Goal: Task Accomplishment & Management: Use online tool/utility

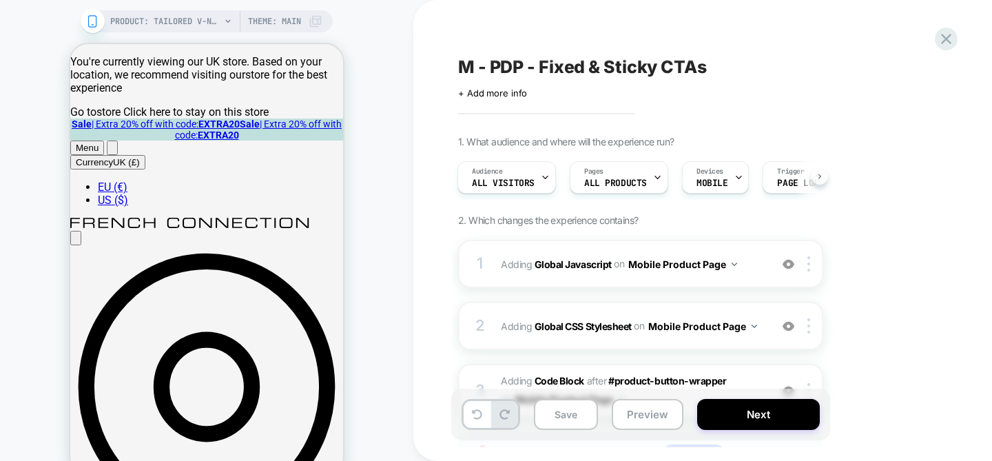
click at [353, 177] on button at bounding box center [819, 175] width 17 height 17
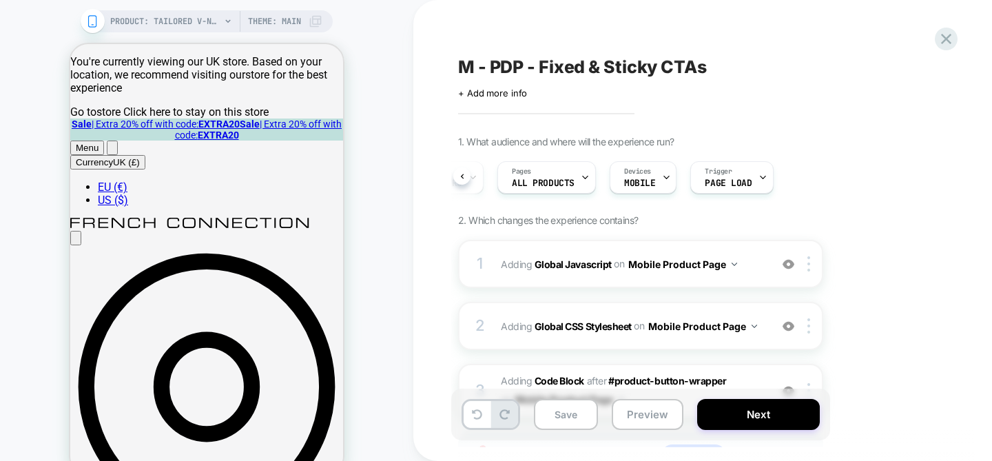
click at [0, 0] on div "Audience All Visitors Pages ALL PRODUCTS Devices MOBILE Trigger Page Load" at bounding box center [0, 0] width 0 height 0
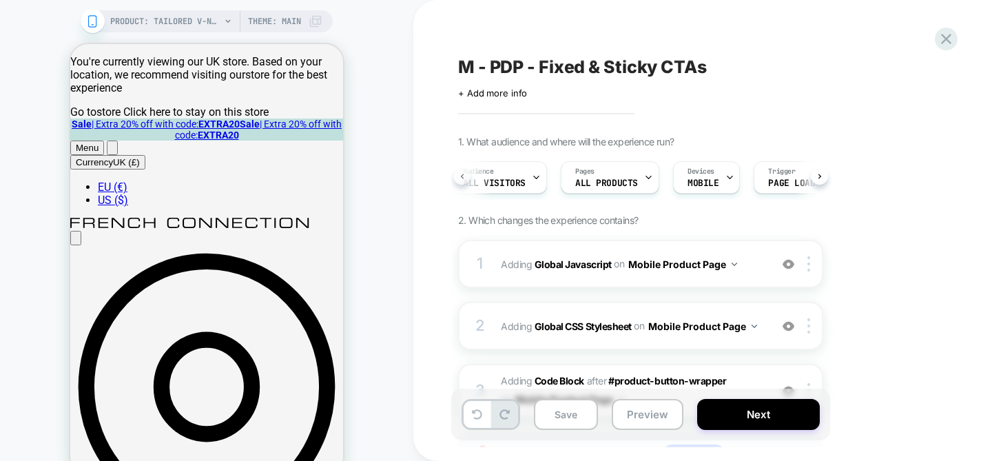
scroll to position [0, 4]
click at [273, 96] on b "Global Javascript" at bounding box center [136, 85] width 273 height 22
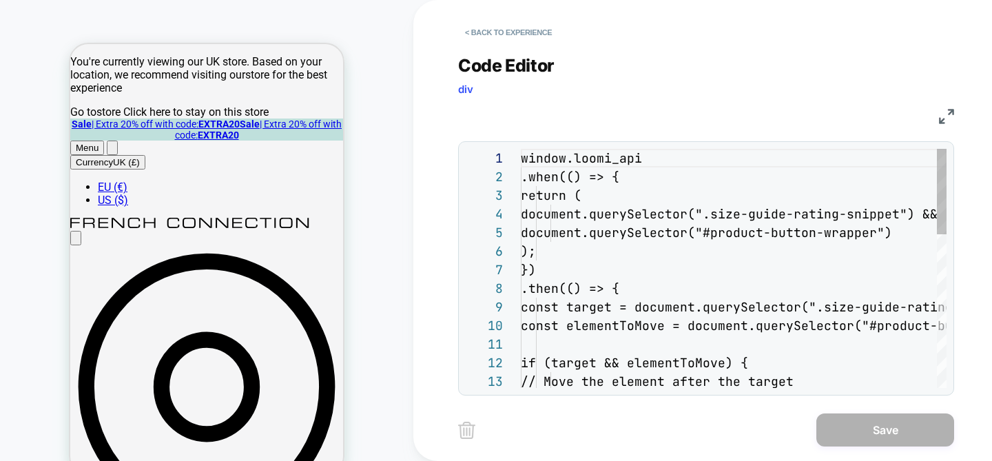
scroll to position [186, 0]
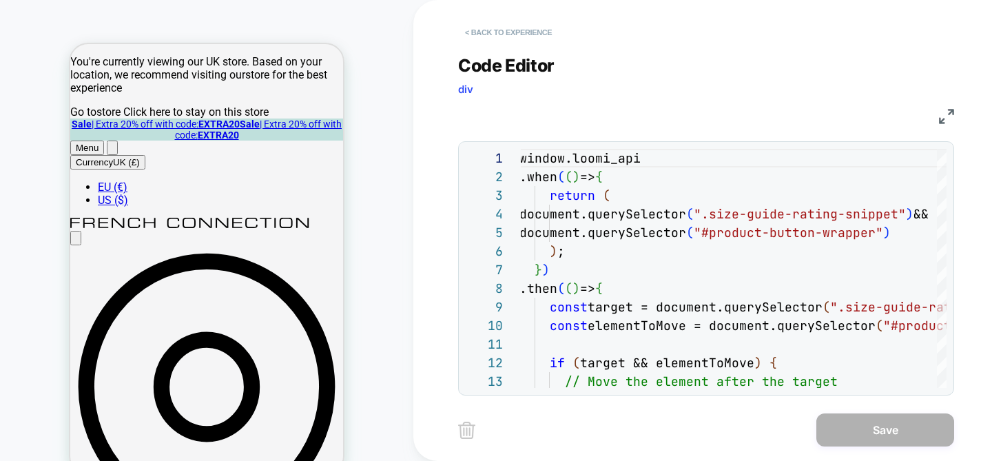
click at [353, 37] on button "< Back to experience" at bounding box center [508, 32] width 101 height 22
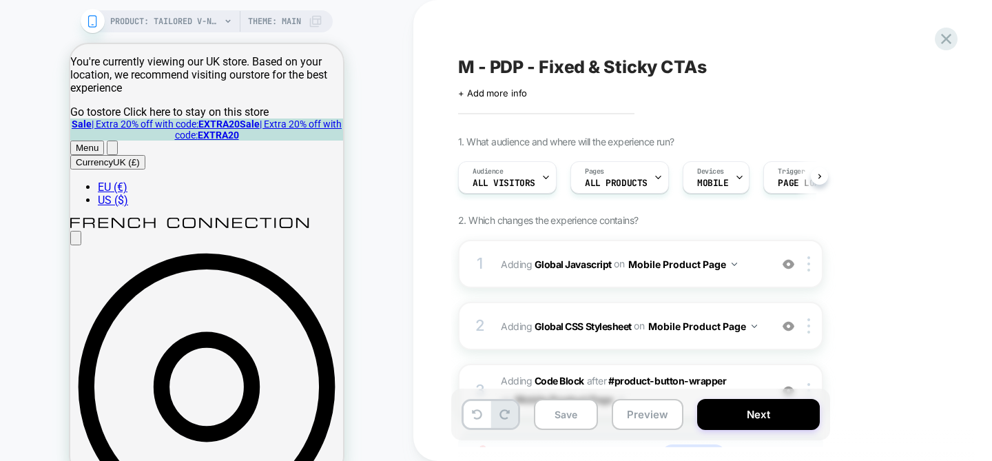
scroll to position [0, 1]
click at [353, 261] on b "Global Javascript" at bounding box center [573, 264] width 77 height 12
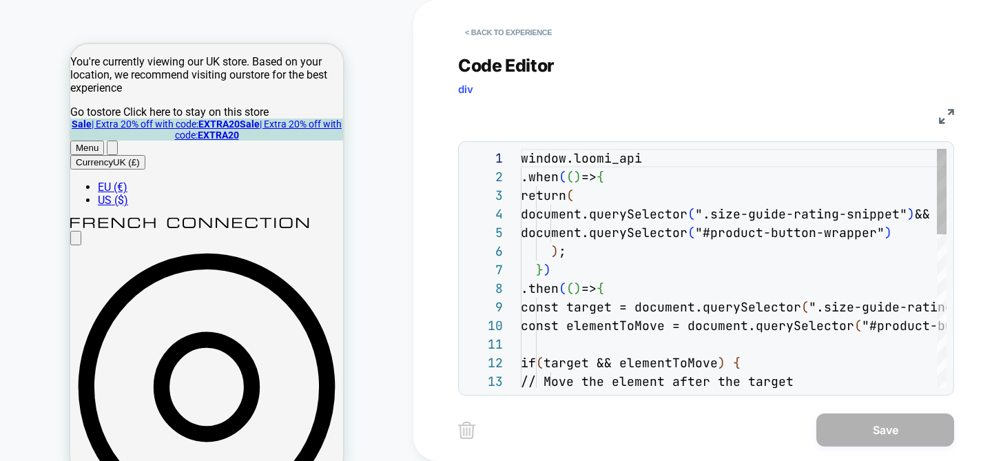
scroll to position [186, 0]
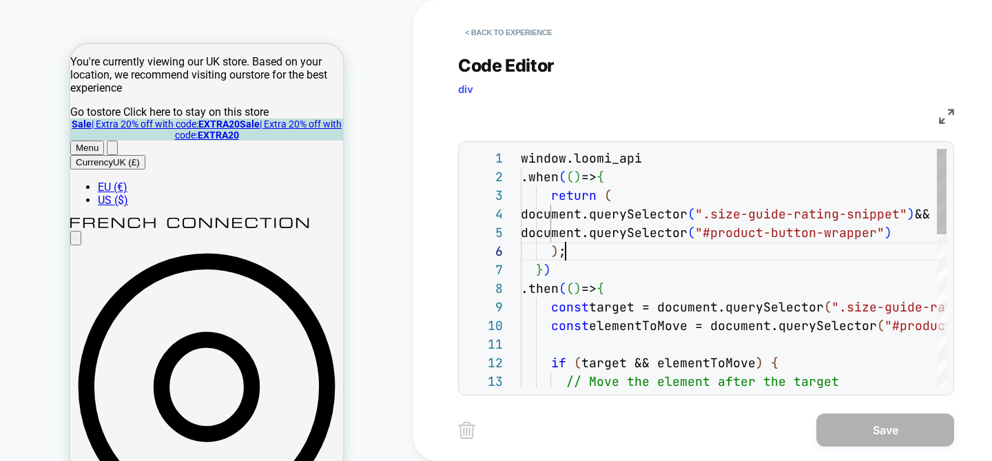
type textarea "**********"
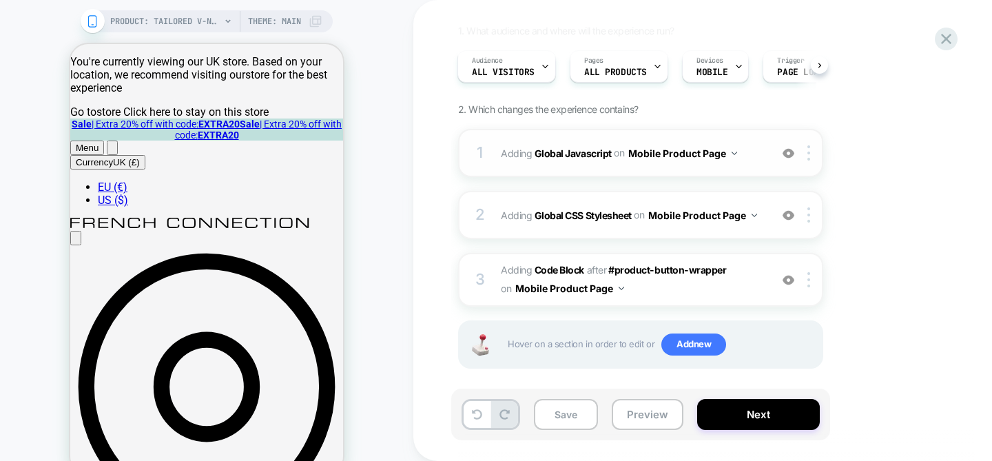
scroll to position [121, 0]
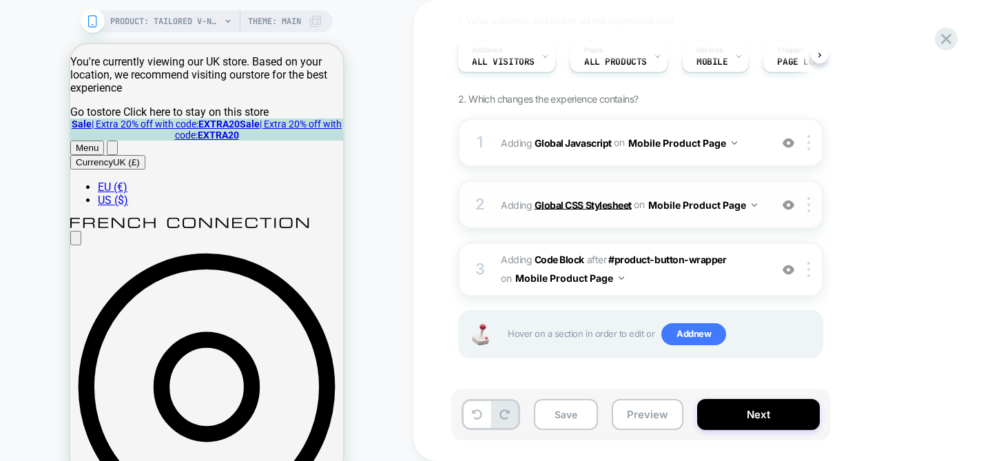
click at [353, 204] on b "Global CSS Stylesheet" at bounding box center [583, 204] width 97 height 12
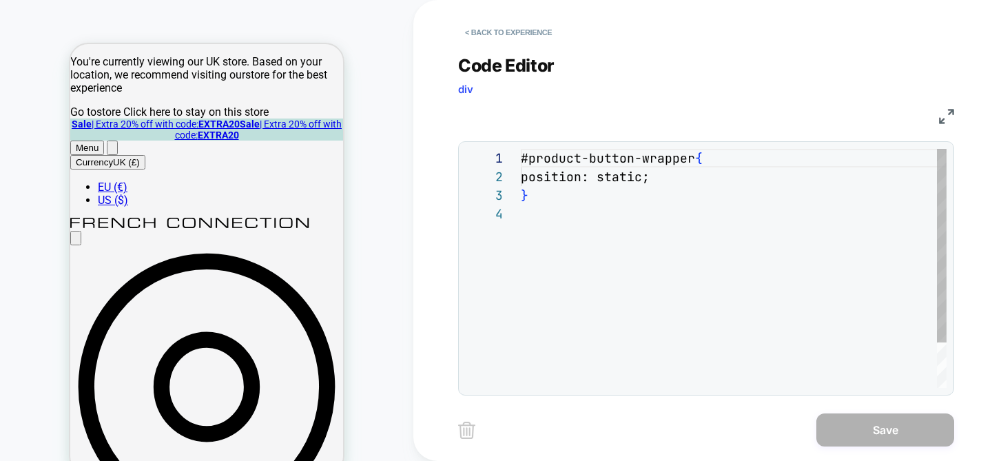
scroll to position [56, 0]
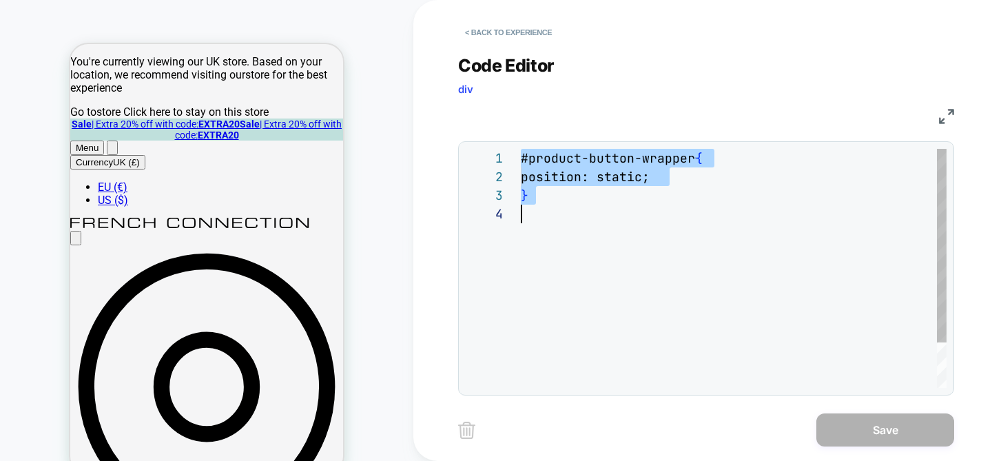
scroll to position [0, 0]
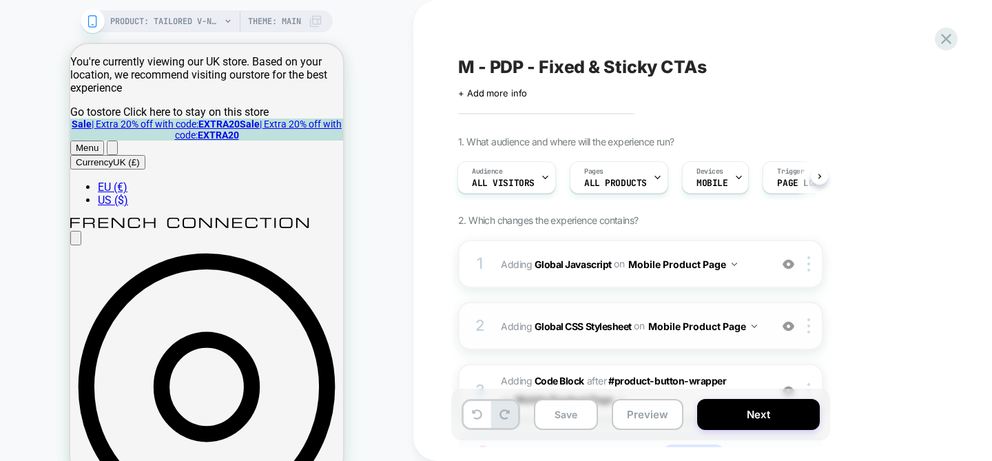
scroll to position [121, 0]
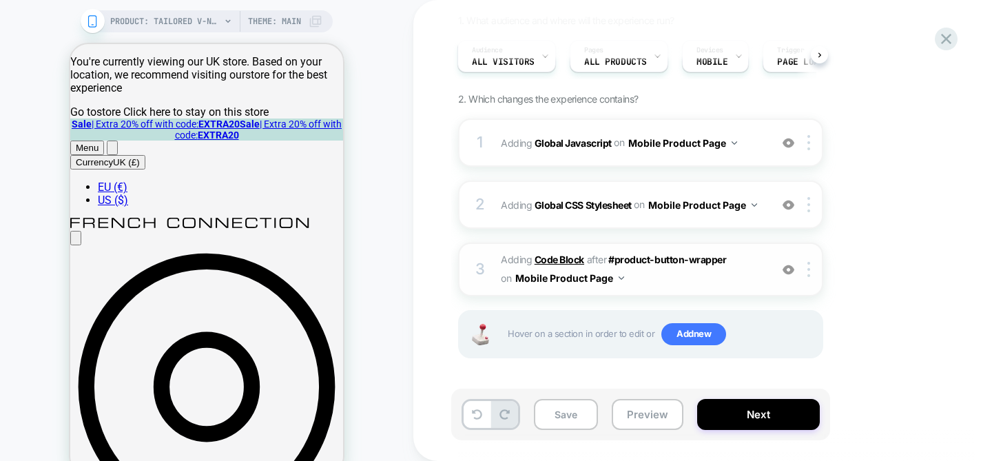
click at [353, 263] on b "Code Block" at bounding box center [560, 260] width 50 height 12
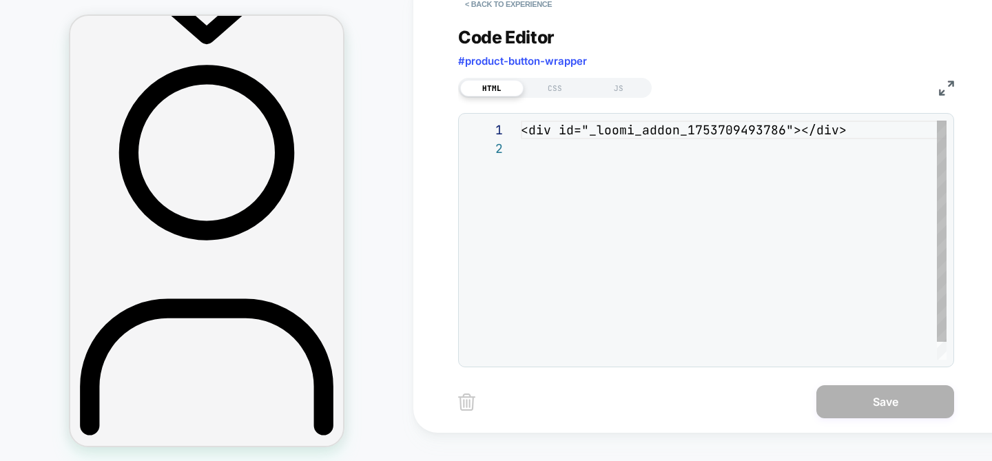
scroll to position [505, 0]
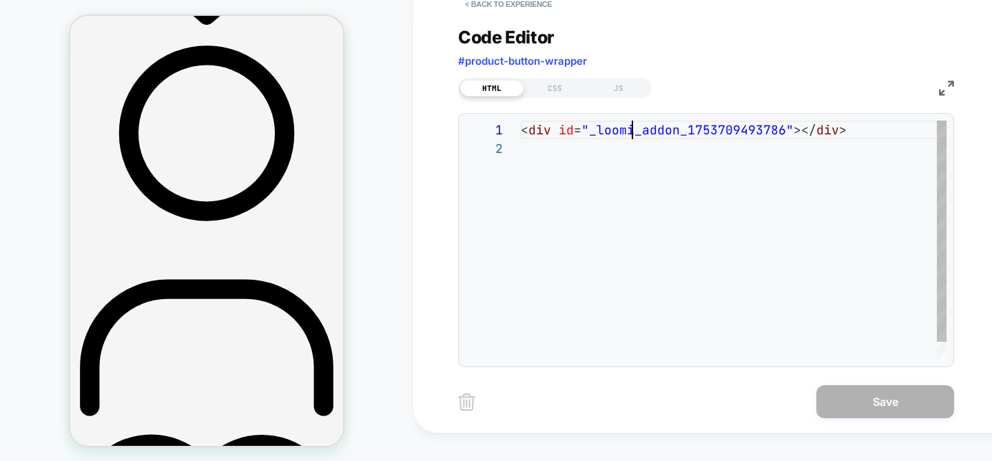
click at [353, 138] on div "< div id = "_loomi_addon_1753709493786" ></ div >" at bounding box center [734, 250] width 426 height 258
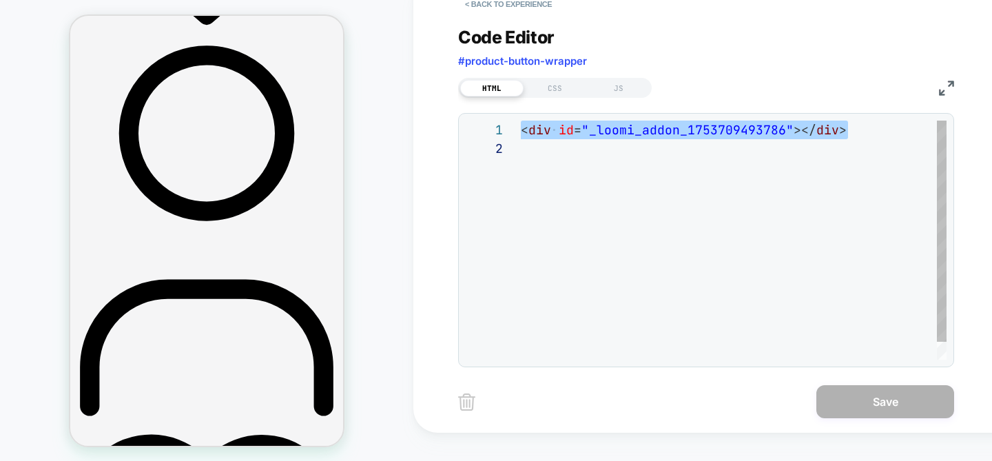
click at [353, 154] on div "< div id = "_loomi_addon_1753709493786" ></ div >" at bounding box center [734, 250] width 426 height 258
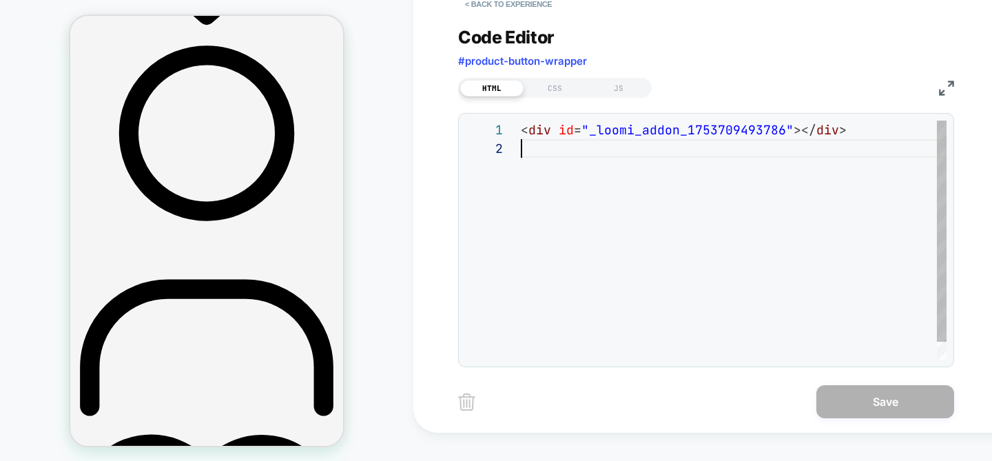
scroll to position [19, 0]
type textarea "**********"
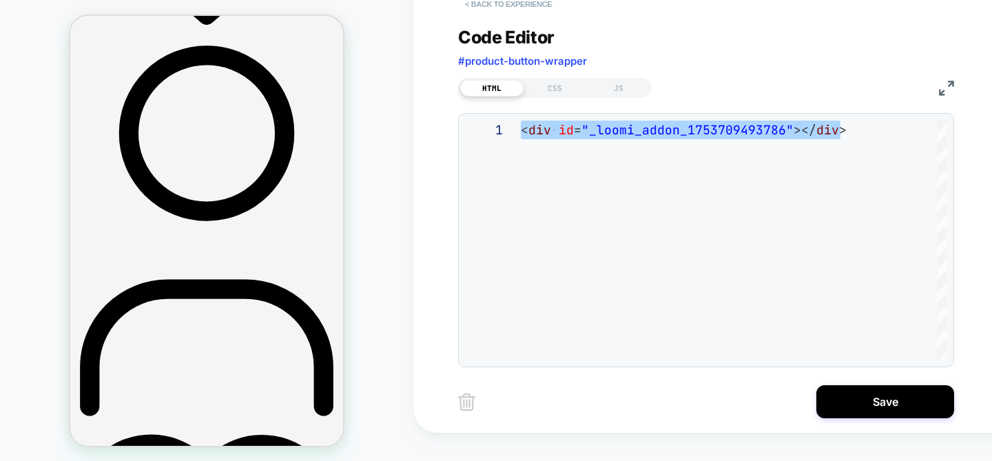
click at [353, 9] on button "< Back to experience" at bounding box center [508, 4] width 101 height 22
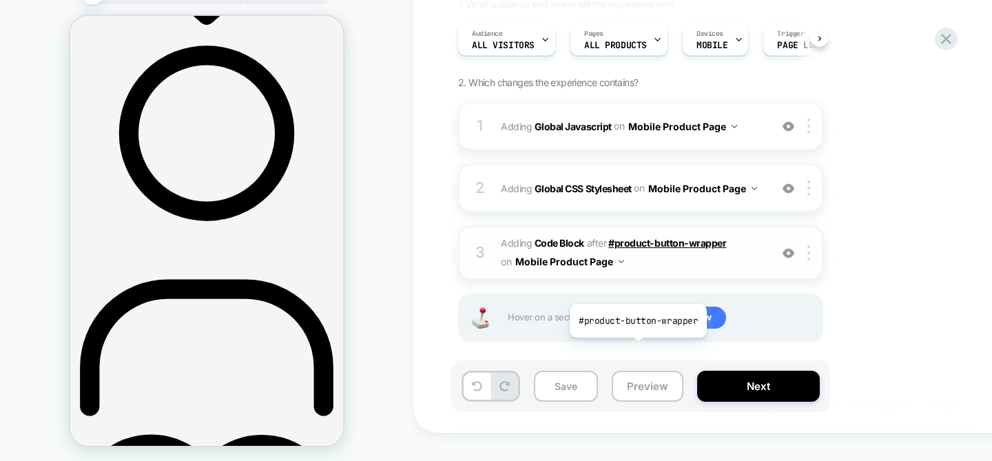
scroll to position [121, 0]
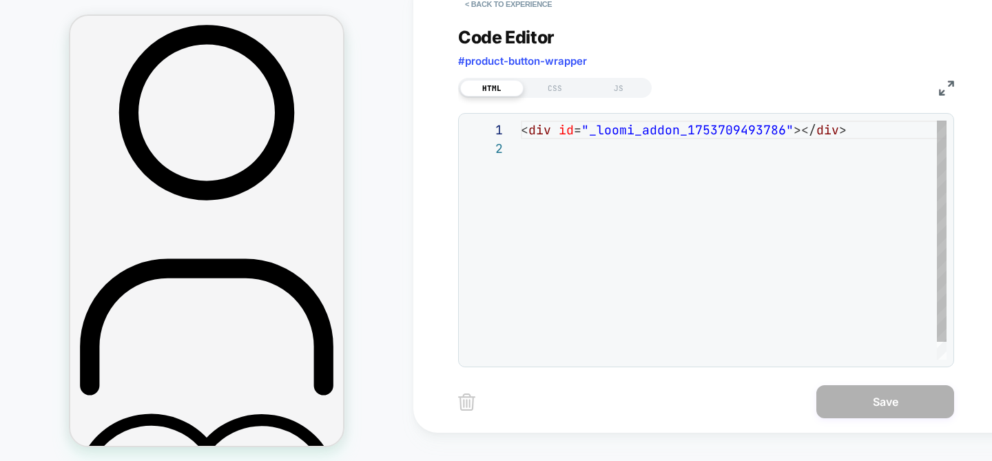
scroll to position [19, 0]
click at [353, 3] on button "< Back to experience" at bounding box center [508, 4] width 101 height 22
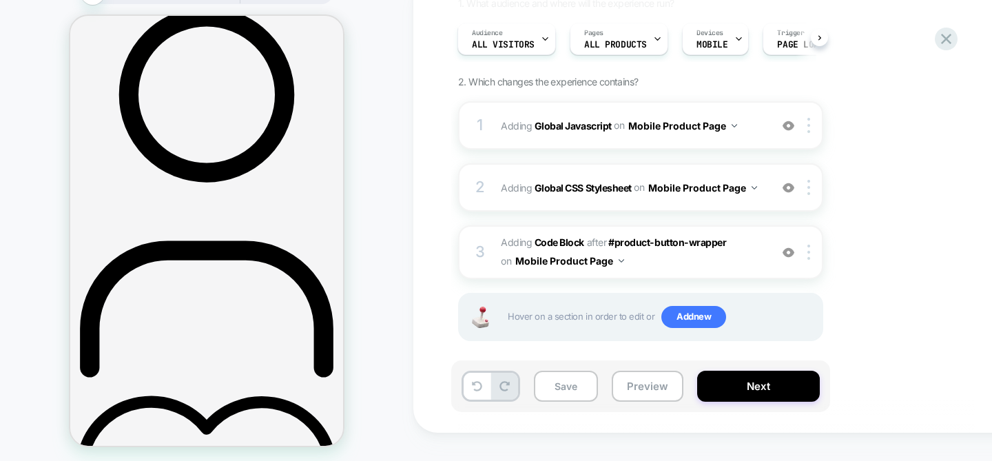
scroll to position [575, 0]
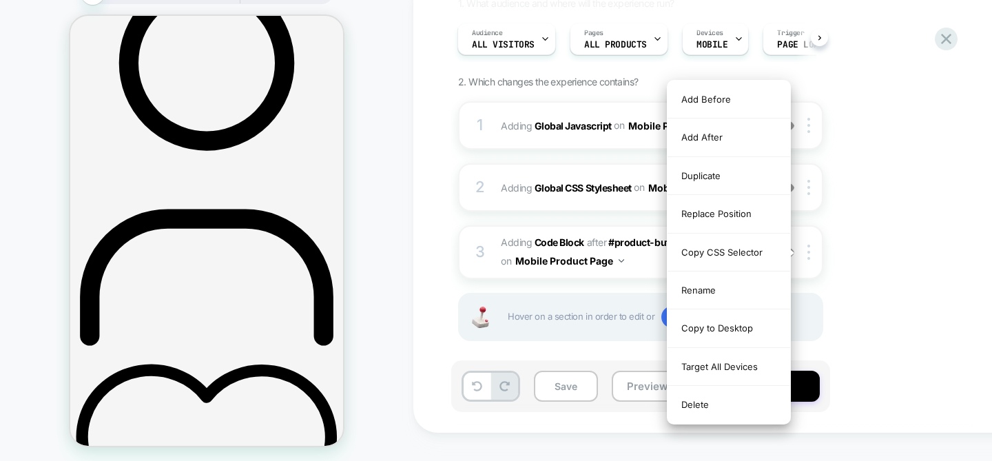
click at [353, 248] on div "1. What audience and where will the experience run? Audience All Visitors Pages…" at bounding box center [709, 186] width 503 height 378
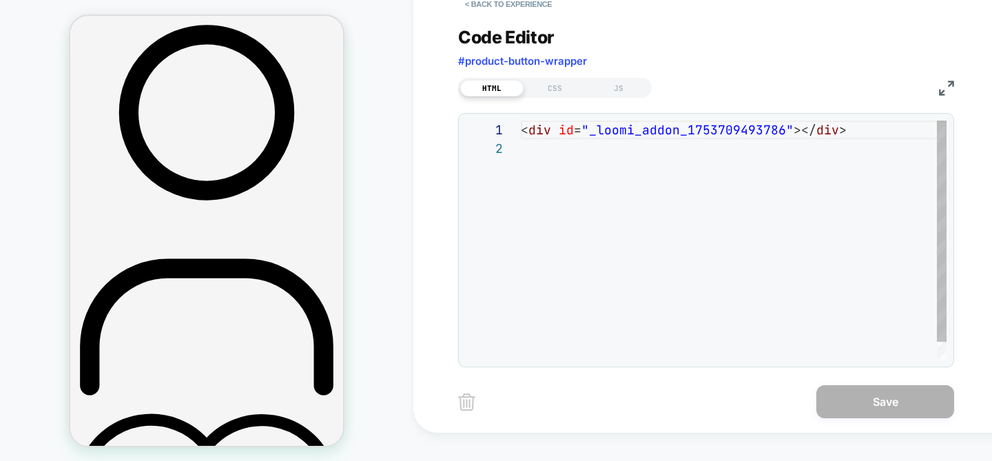
scroll to position [19, 0]
click at [353, 8] on button "< Back to experience" at bounding box center [508, 4] width 101 height 22
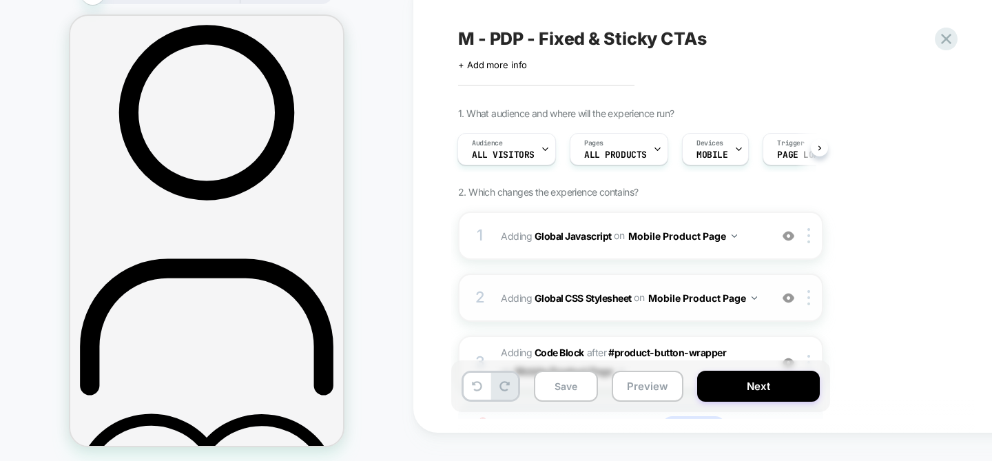
scroll to position [105, 0]
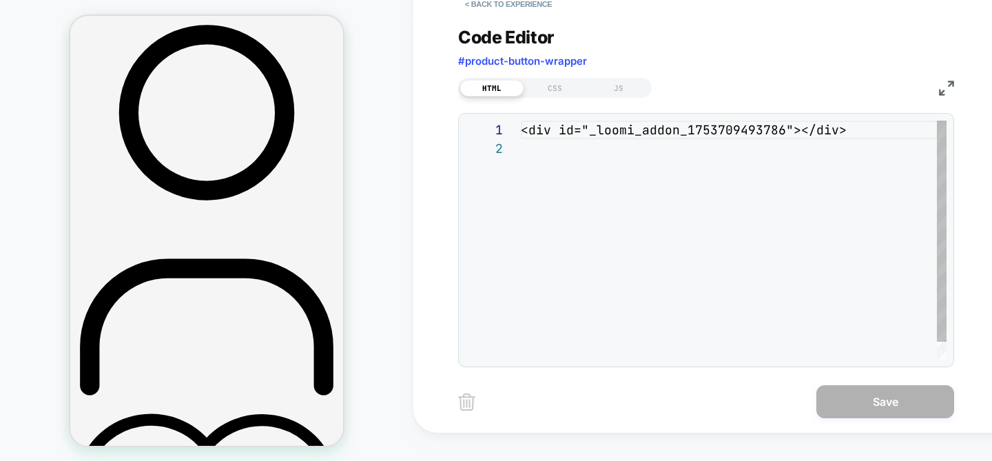
scroll to position [19, 0]
click at [353, 10] on button "< Back to experience" at bounding box center [508, 4] width 101 height 22
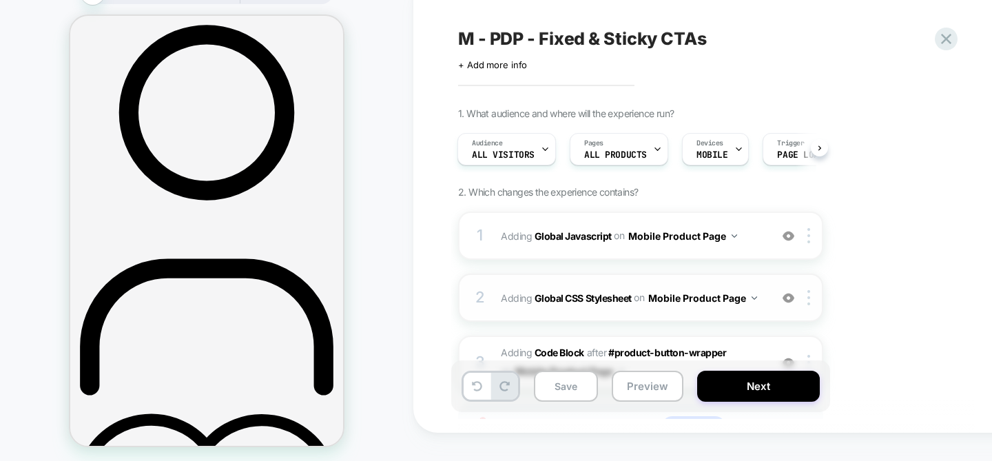
scroll to position [121, 0]
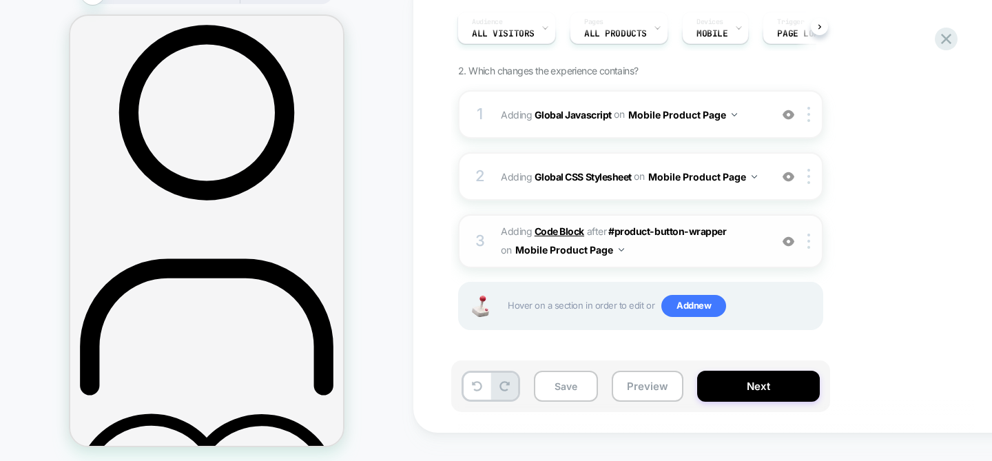
click at [0, 0] on b "Code Block" at bounding box center [0, 0] width 0 height 0
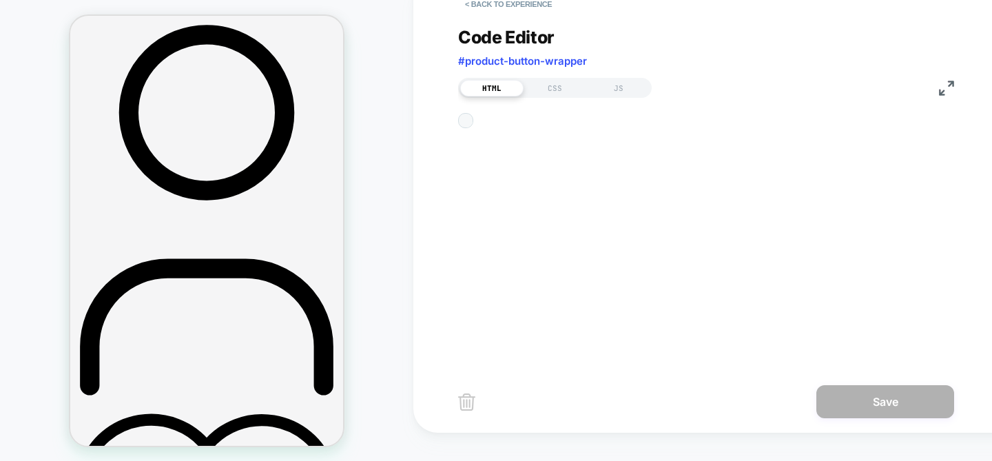
scroll to position [19, 0]
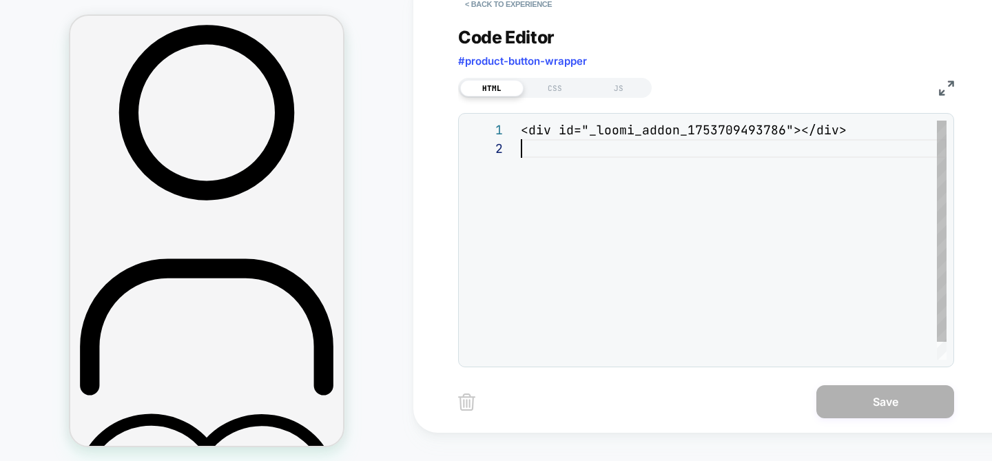
click at [353, 234] on div "<div id="_loomi_addon_1753709493786"></div>" at bounding box center [734, 250] width 426 height 258
click at [353, 134] on div "<div id="_loomi_addon_1753709493786"></div>" at bounding box center [734, 250] width 426 height 258
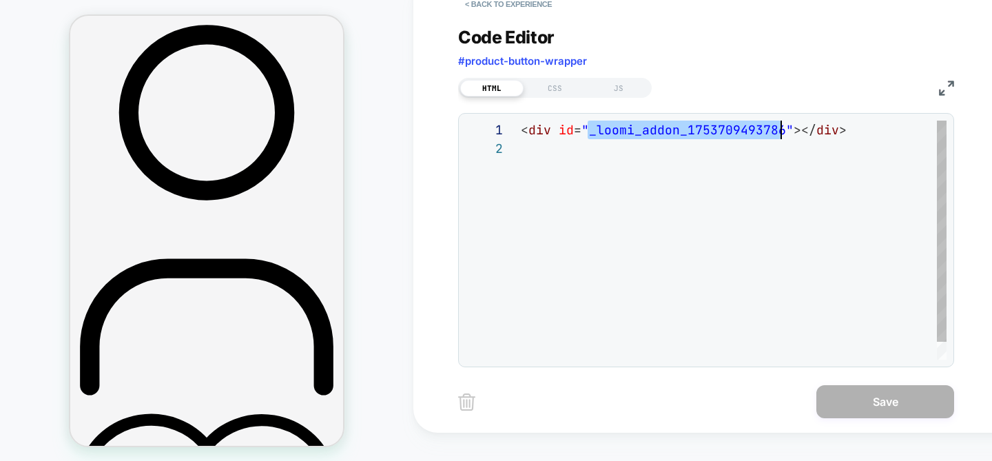
scroll to position [0, 261]
click at [353, 134] on div "< div id = "_loomi_addon_1753709493786" ></ div >" at bounding box center [734, 250] width 426 height 258
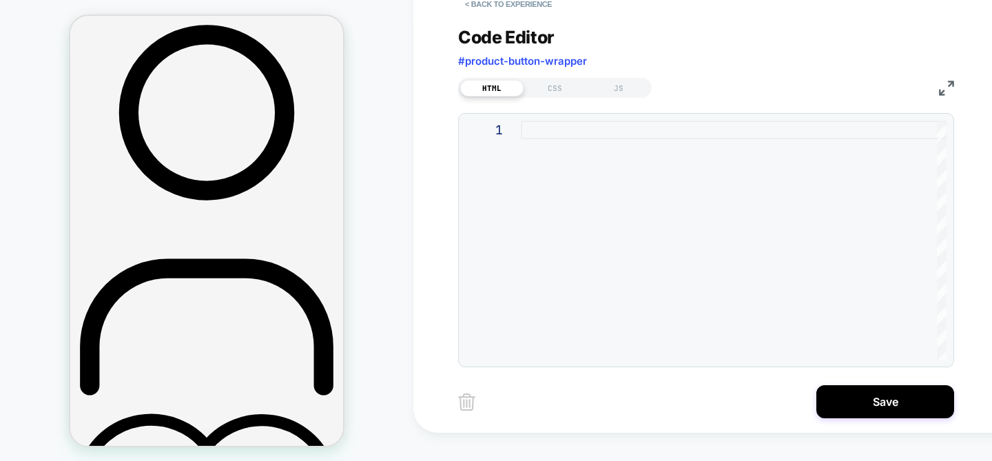
type textarea "**********"
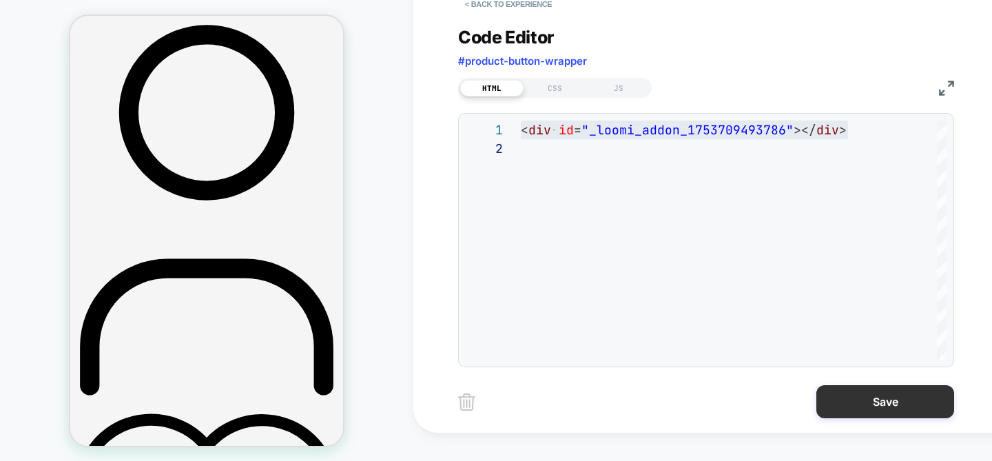
click at [353, 387] on button "Save" at bounding box center [886, 401] width 138 height 33
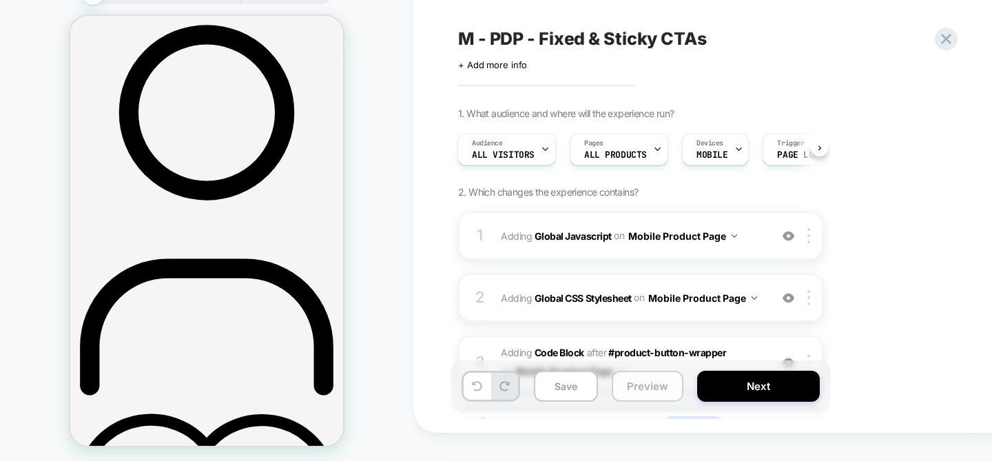
click at [0, 0] on button "Preview" at bounding box center [0, 0] width 0 height 0
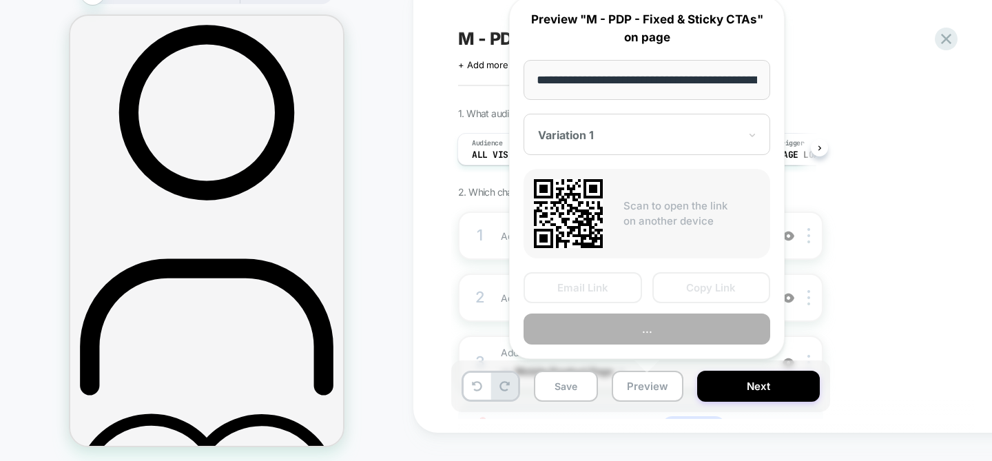
scroll to position [0, 396]
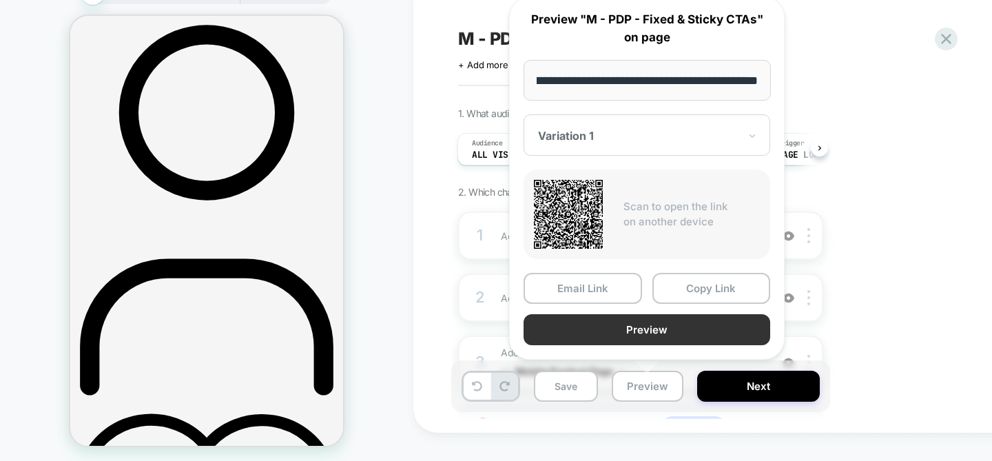
click at [0, 0] on button "Preview" at bounding box center [0, 0] width 0 height 0
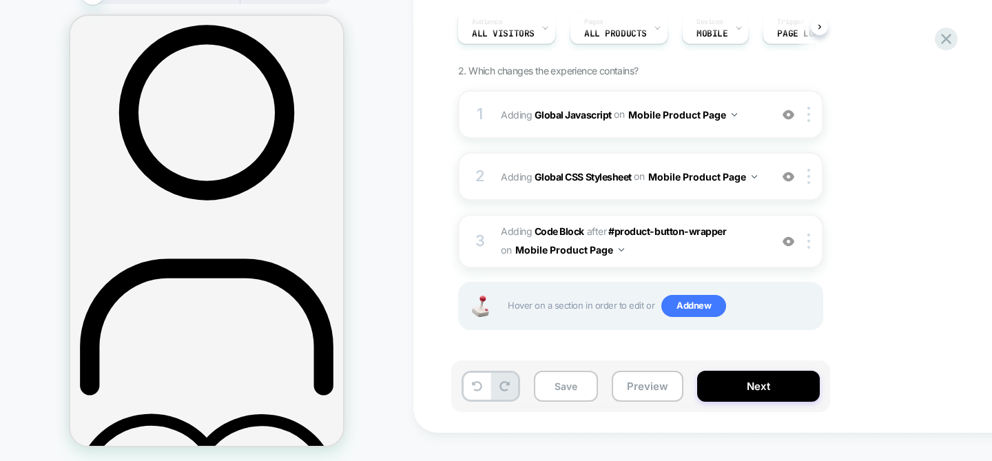
scroll to position [0, 0]
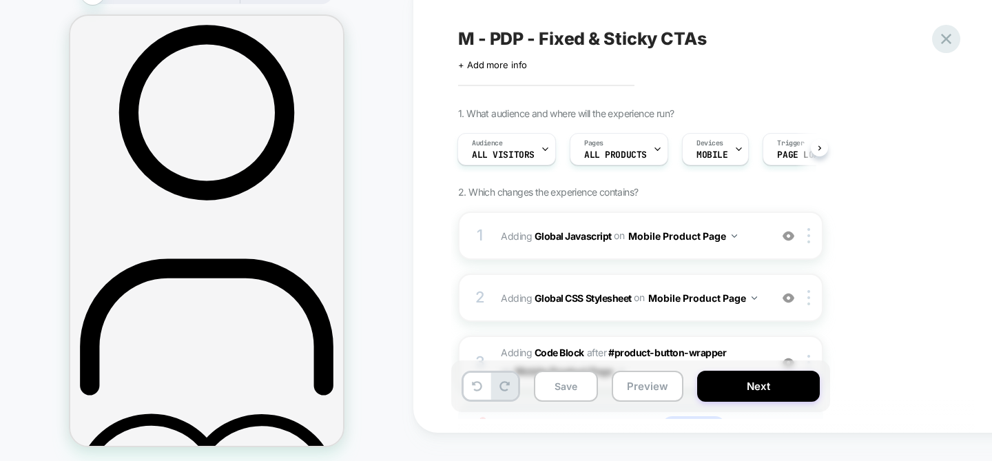
click at [0, 0] on icon at bounding box center [0, 0] width 0 height 0
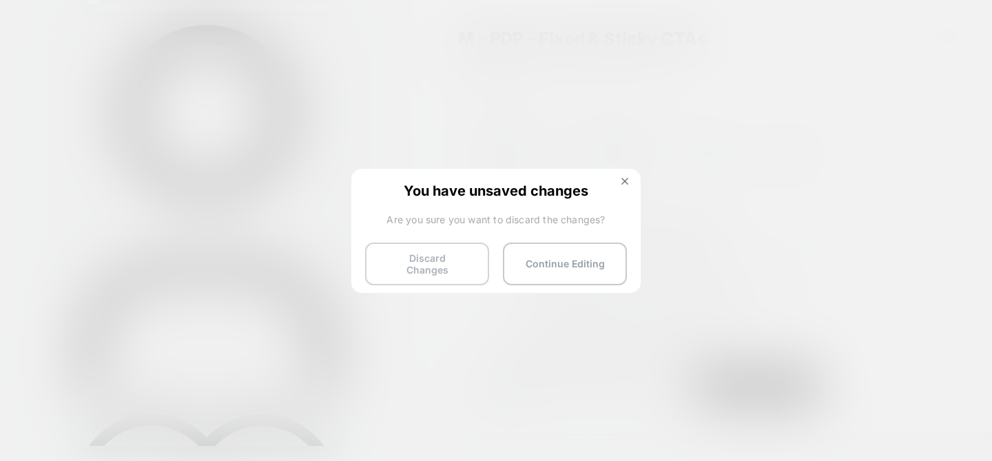
click at [0, 0] on button "Discard Changes" at bounding box center [0, 0] width 0 height 0
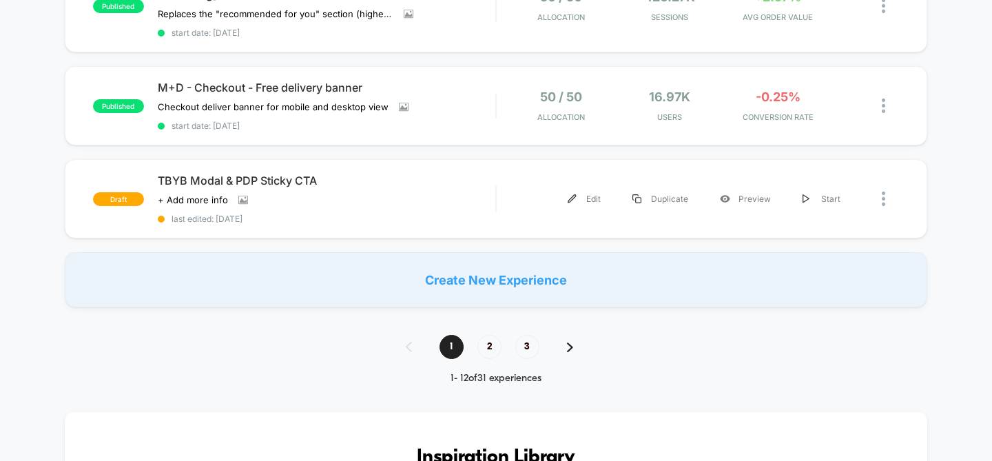
scroll to position [1050, 0]
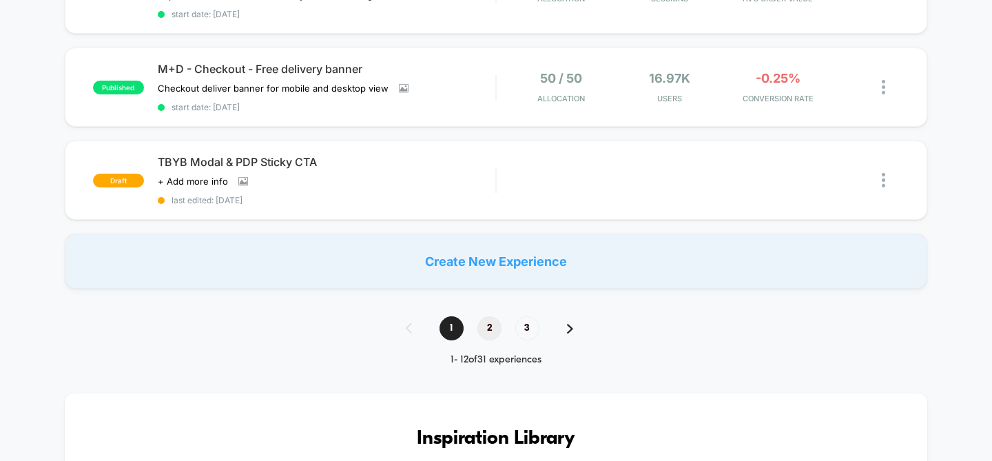
click at [353, 329] on span "2" at bounding box center [490, 328] width 24 height 24
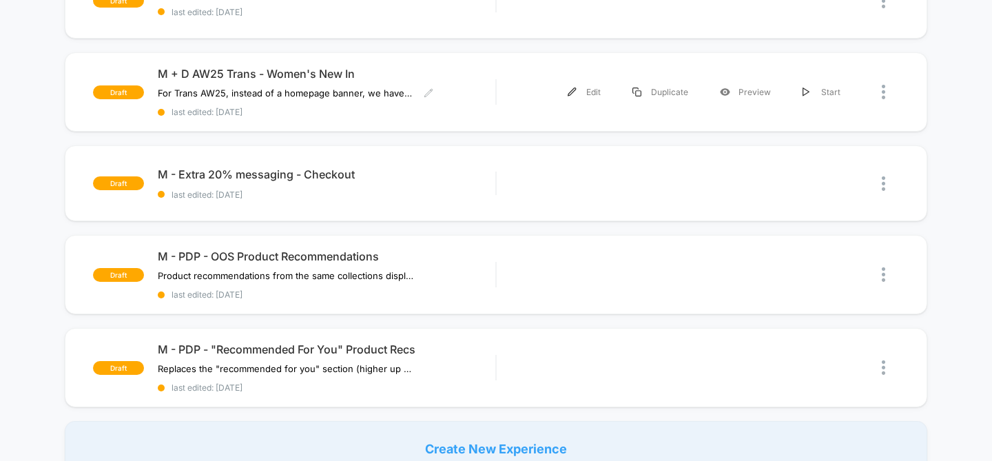
scroll to position [940, 0]
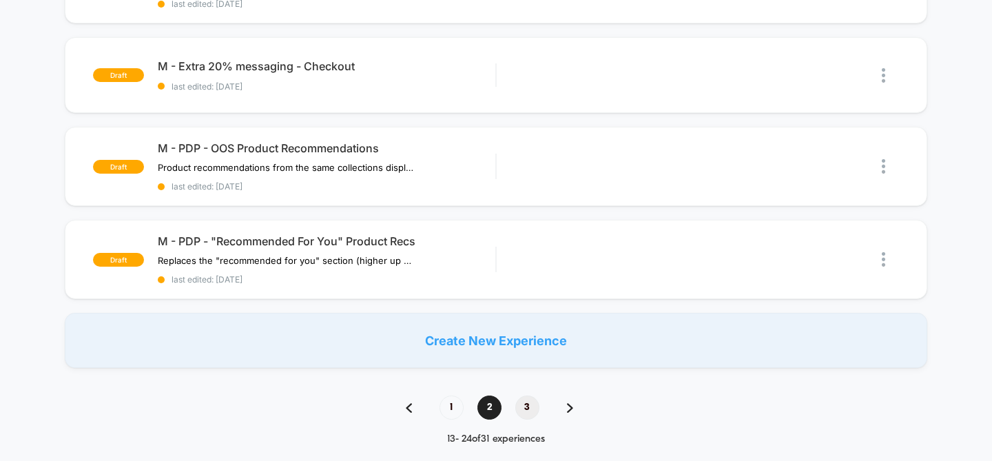
click at [353, 396] on span "3" at bounding box center [527, 408] width 24 height 24
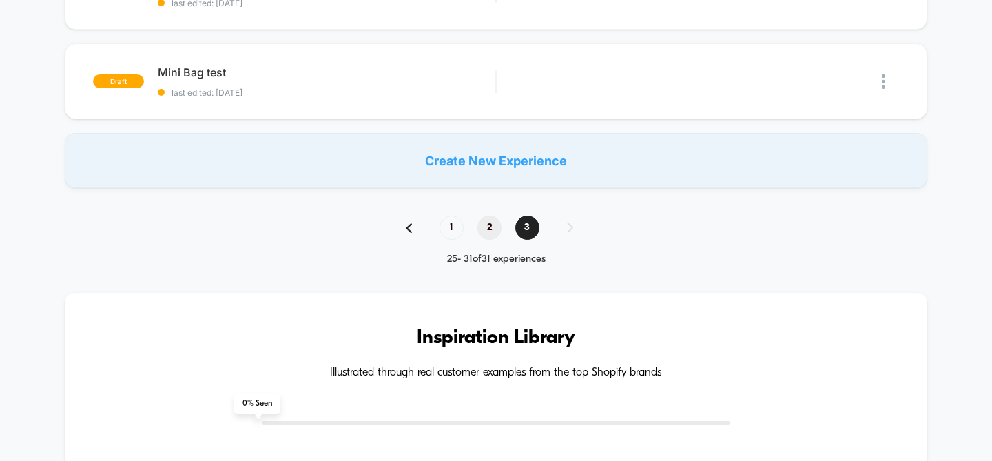
click at [353, 225] on span "2" at bounding box center [490, 228] width 24 height 24
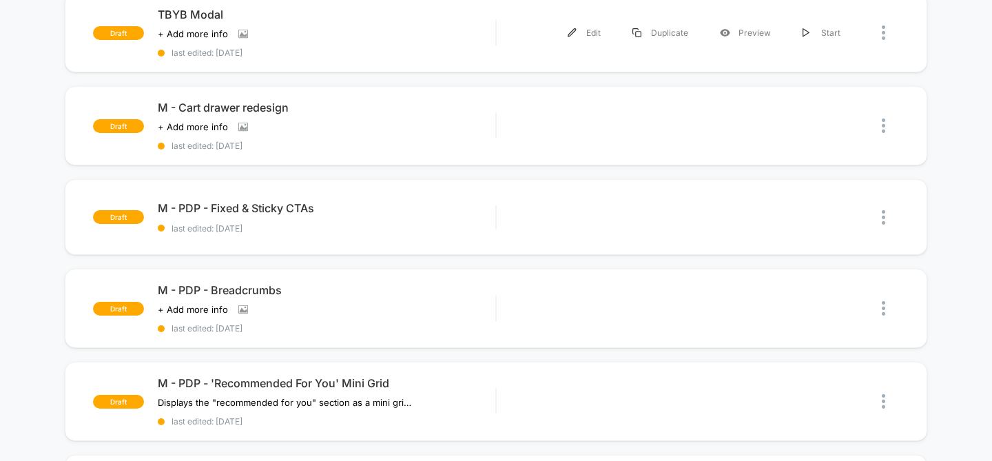
scroll to position [159, 0]
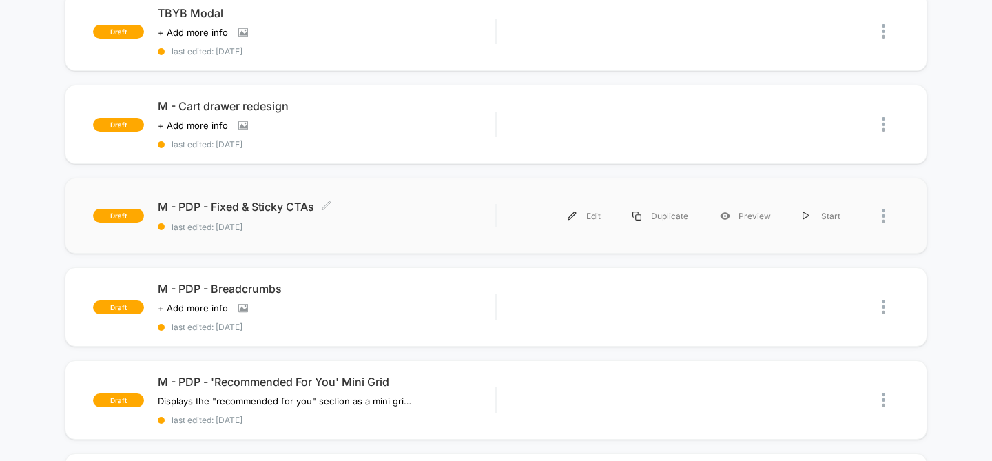
click at [353, 225] on span "last edited: [DATE]" at bounding box center [327, 227] width 338 height 10
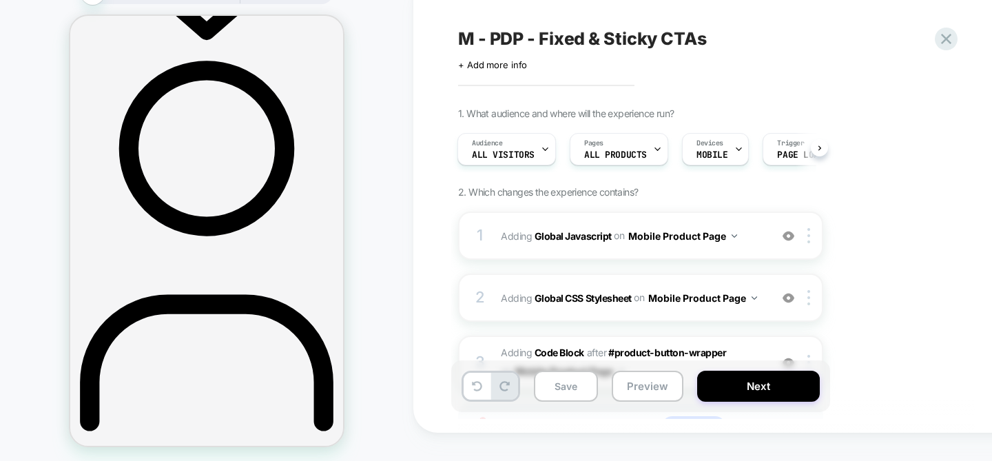
scroll to position [650, 0]
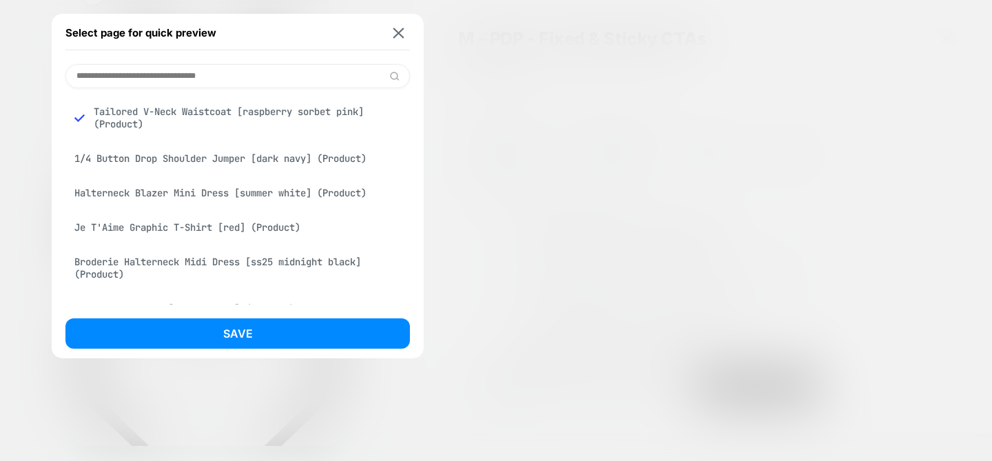
click at [353, 70] on div at bounding box center [496, 230] width 992 height 461
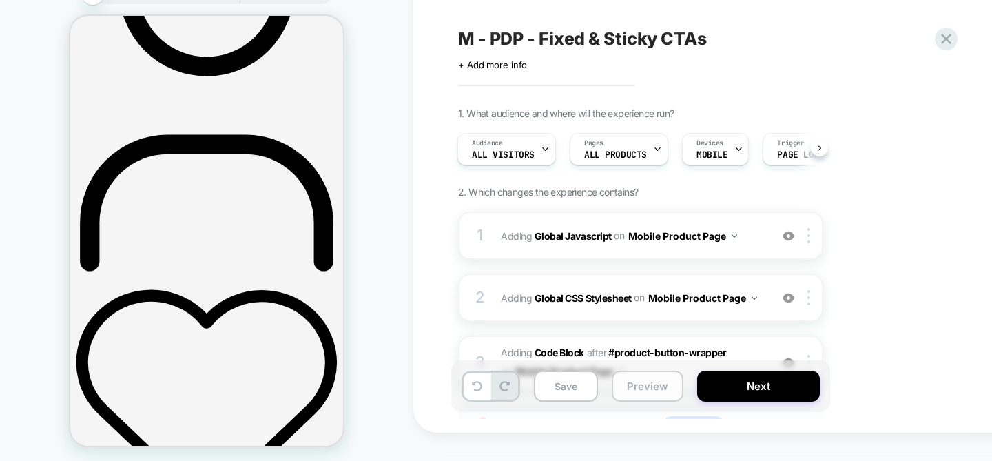
click at [353, 402] on button "Preview" at bounding box center [648, 386] width 72 height 31
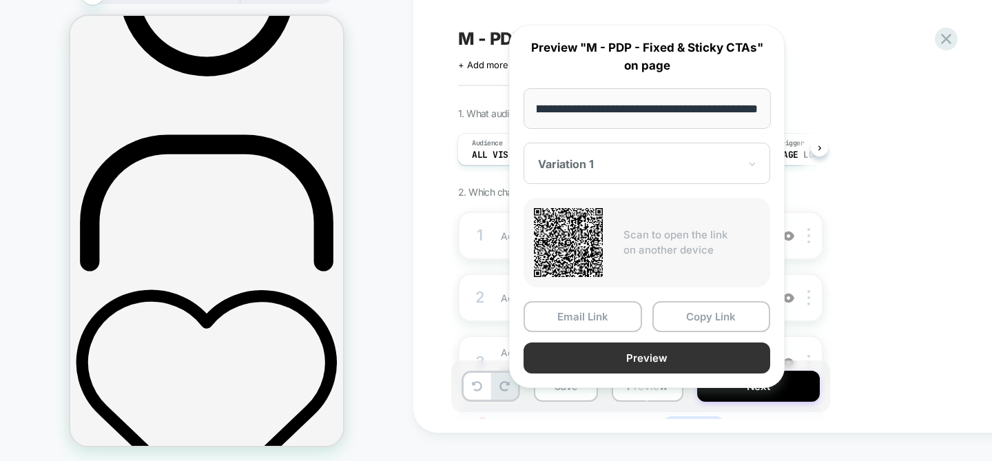
scroll to position [0, 0]
click at [353, 343] on button "Preview" at bounding box center [647, 358] width 247 height 31
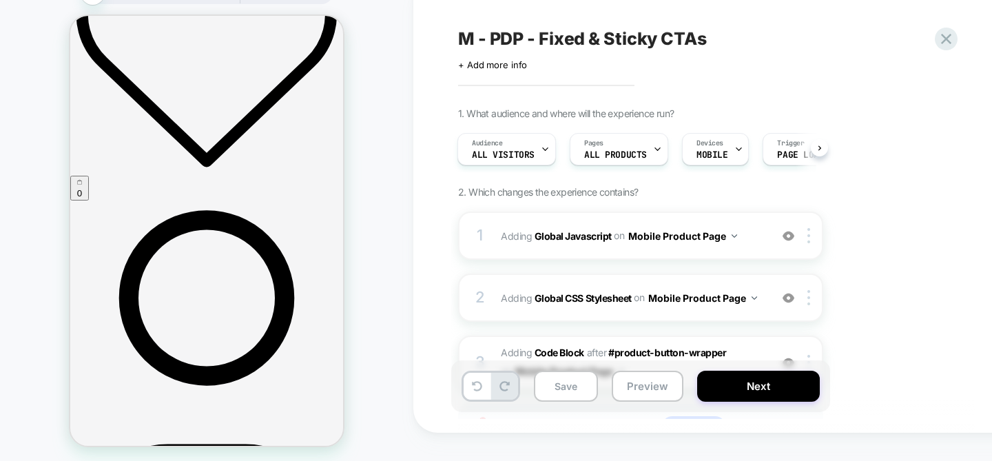
scroll to position [673, 0]
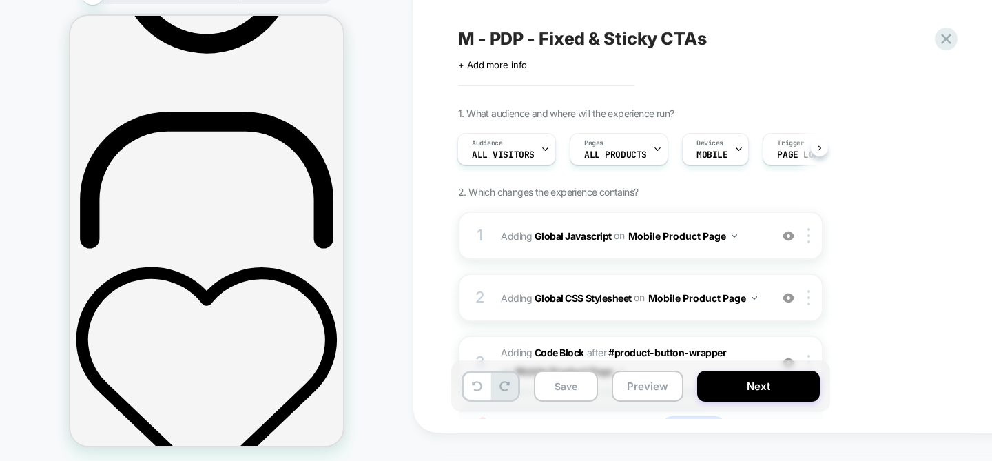
click at [353, 49] on span "M - PDP - Fixed & Sticky CTAs" at bounding box center [582, 38] width 249 height 21
click at [353, 49] on textarea "**********" at bounding box center [637, 38] width 358 height 21
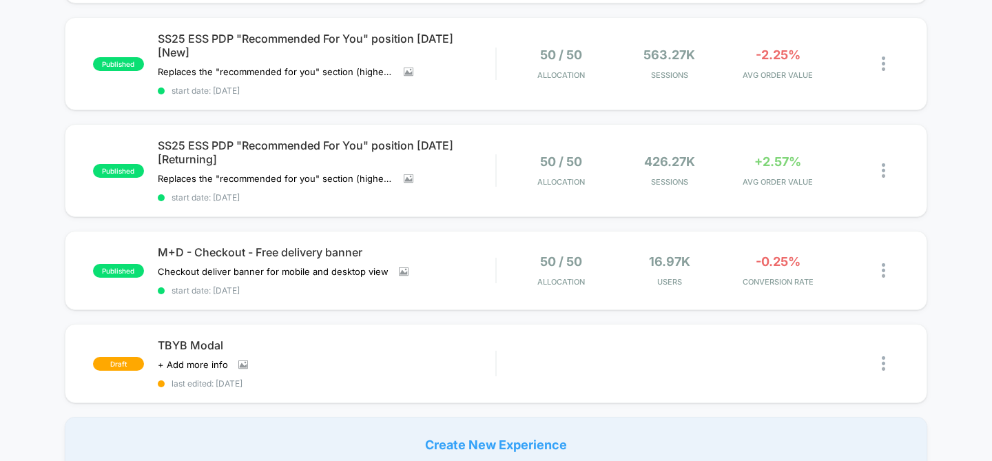
scroll to position [935, 0]
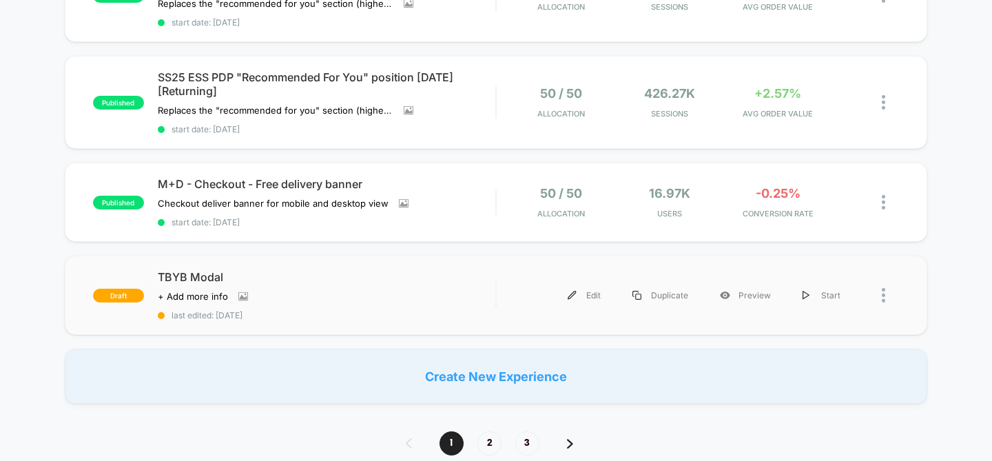
click at [881, 287] on div at bounding box center [878, 295] width 43 height 31
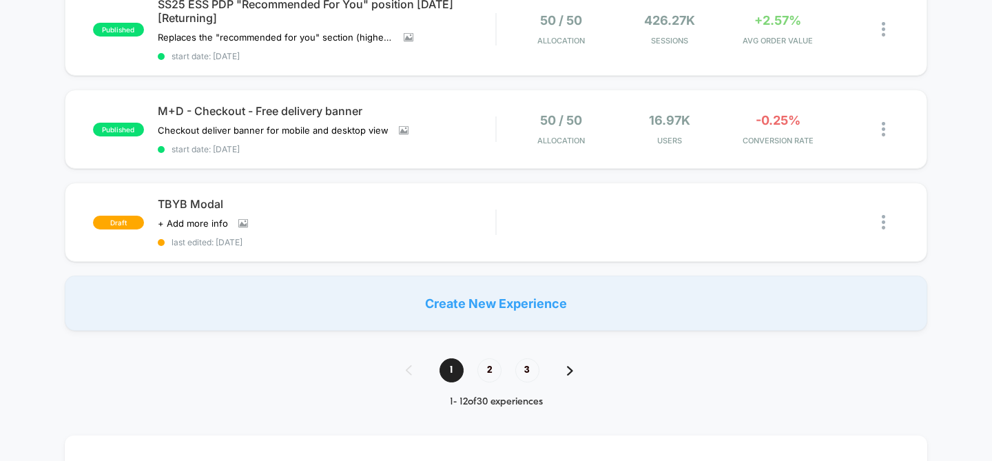
scroll to position [1006, 0]
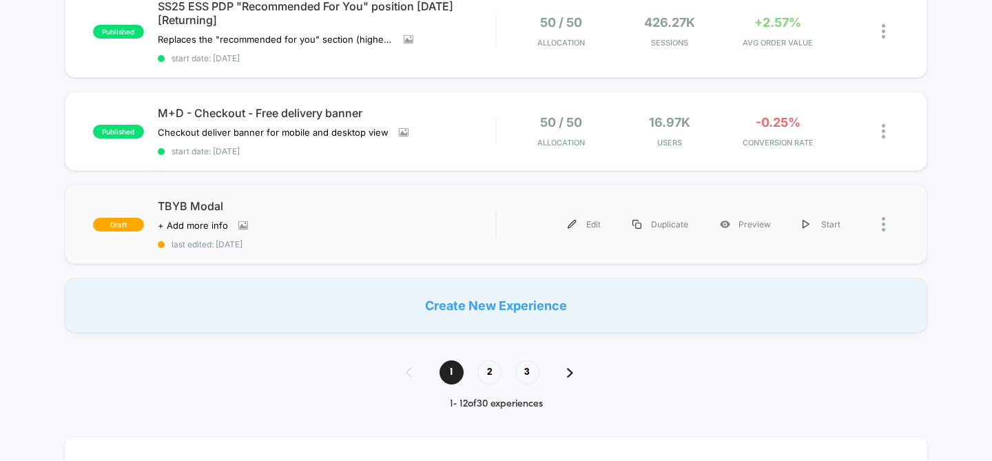
click at [884, 218] on img at bounding box center [883, 224] width 3 height 14
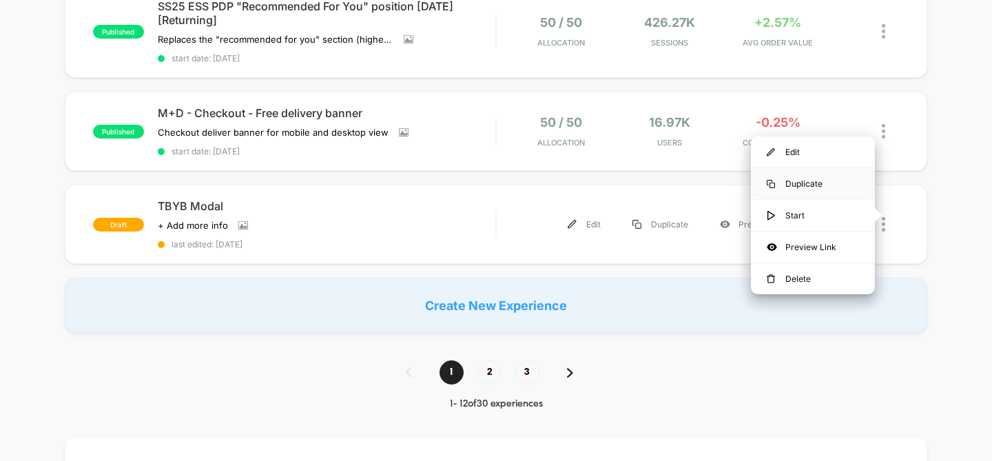
click at [821, 183] on div "Duplicate" at bounding box center [813, 183] width 124 height 31
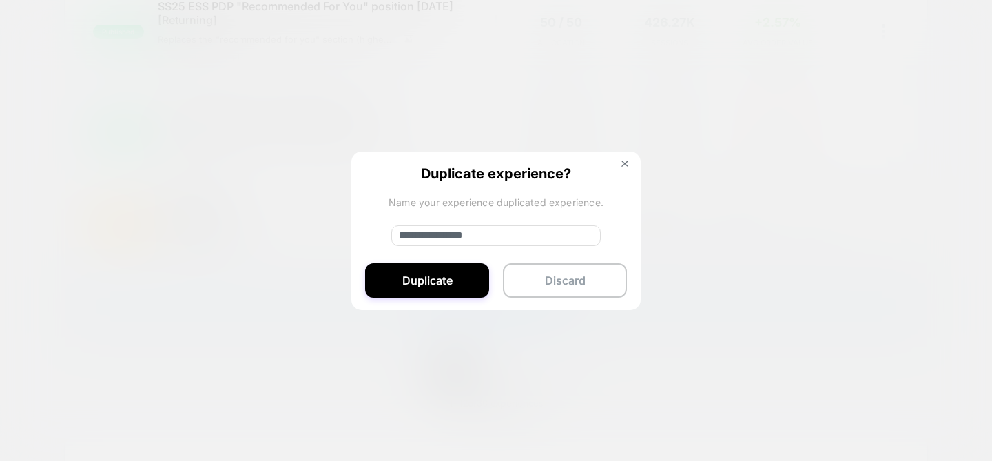
click at [520, 233] on input "**********" at bounding box center [496, 235] width 210 height 21
click at [499, 233] on input "**********" at bounding box center [496, 235] width 210 height 21
drag, startPoint x: 448, startPoint y: 234, endPoint x: 357, endPoint y: 232, distance: 91.0
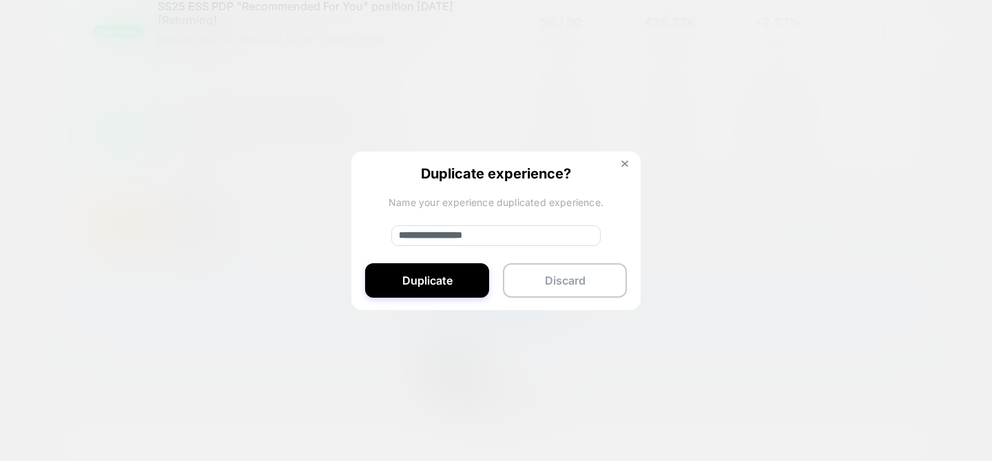
click at [357, 232] on div "**********" at bounding box center [495, 232] width 289 height 160
click at [524, 245] on input "**********" at bounding box center [496, 235] width 210 height 21
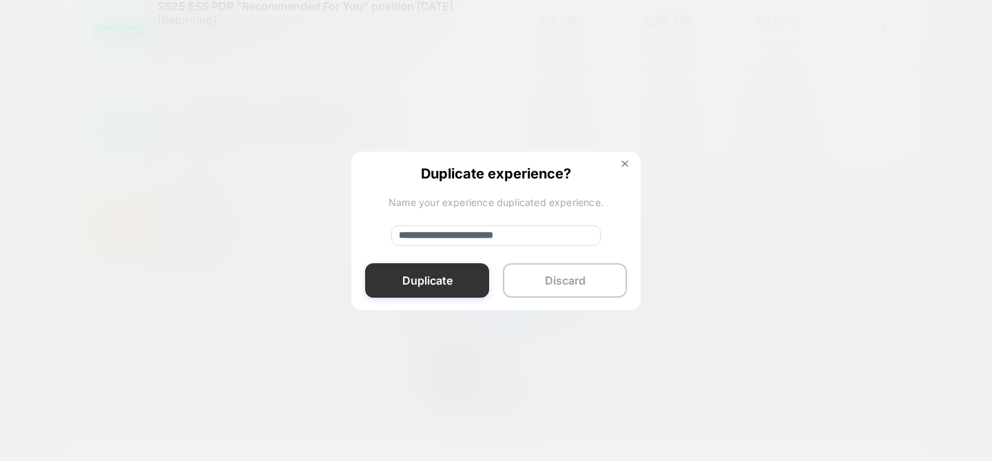
type input "**********"
click at [445, 286] on button "Duplicate" at bounding box center [427, 280] width 124 height 34
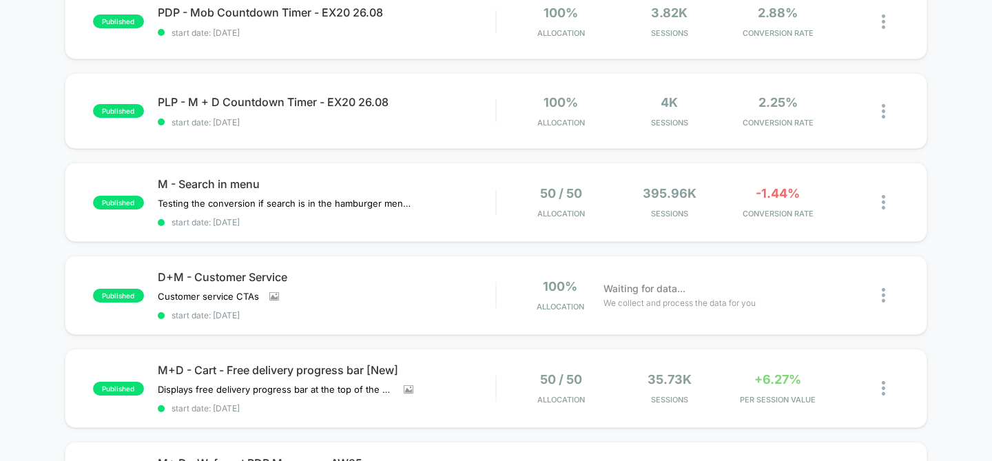
scroll to position [0, 0]
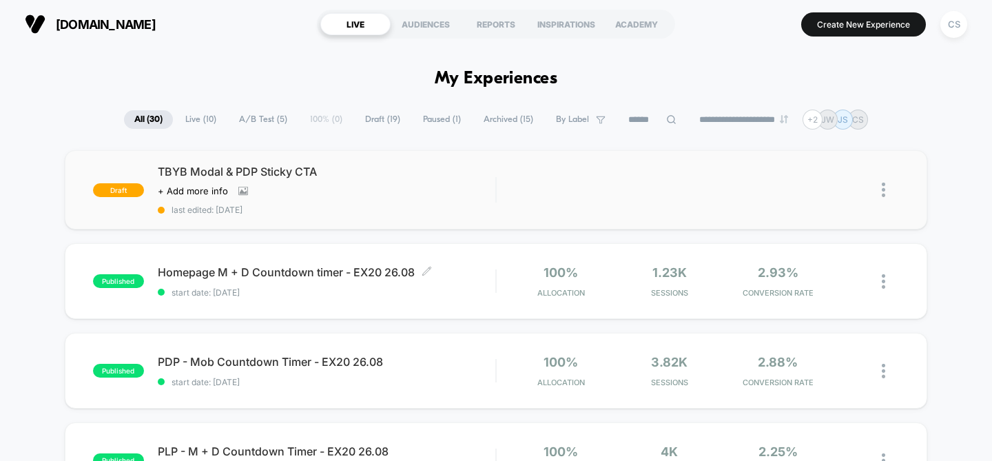
click at [499, 214] on div "draft TBYB Modal & PDP Sticky CTA Click to view images Click to edit experience…" at bounding box center [497, 189] width 864 height 79
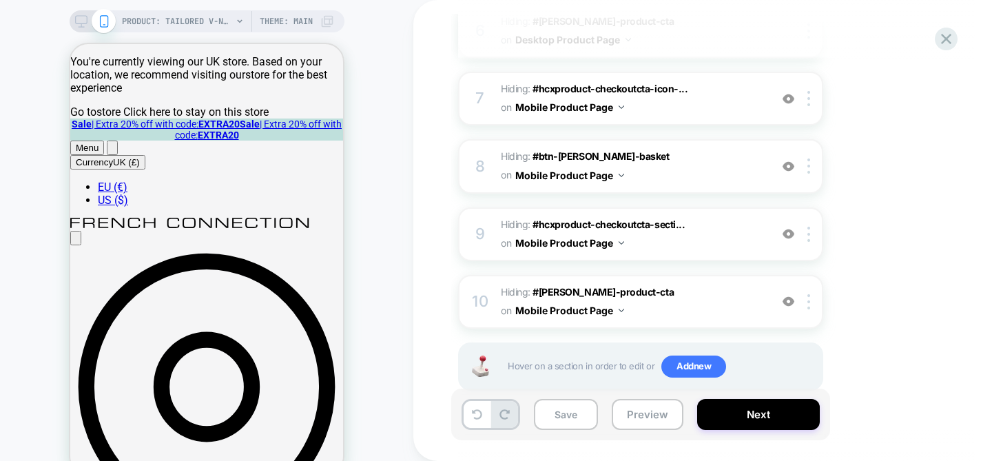
scroll to position [584, 0]
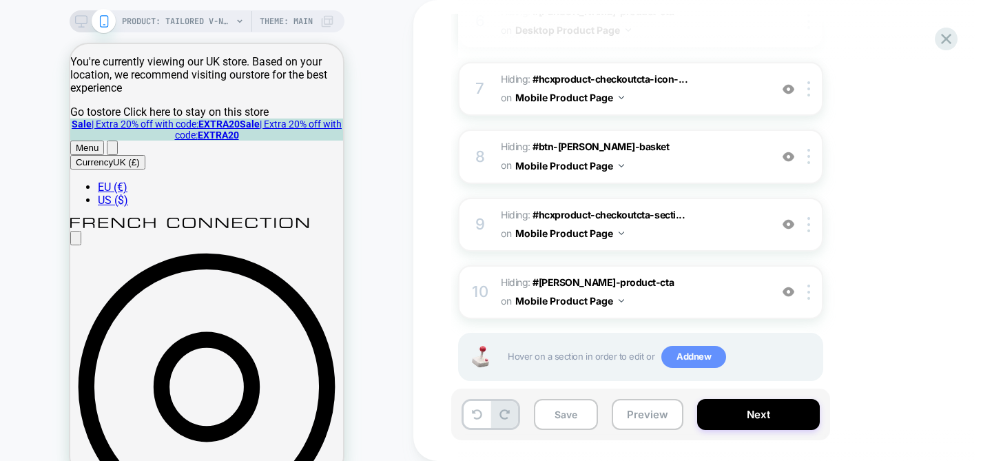
click at [693, 346] on span "Add new" at bounding box center [694, 357] width 65 height 22
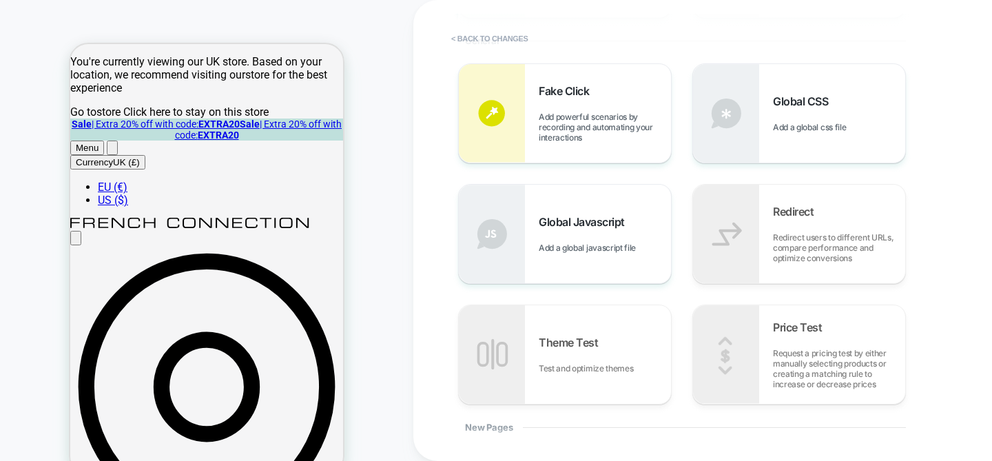
scroll to position [303, 0]
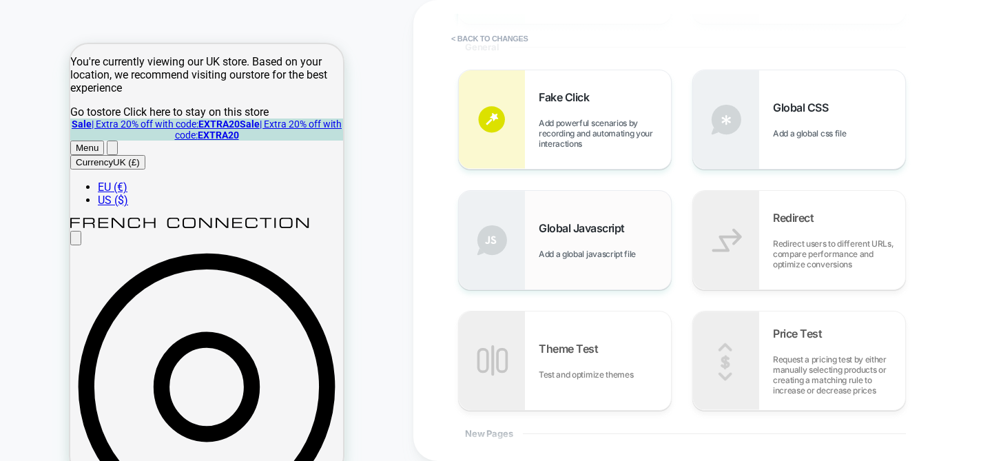
click at [0, 0] on div "Global Javascript Add a global javascript file" at bounding box center [0, 0] width 0 height 0
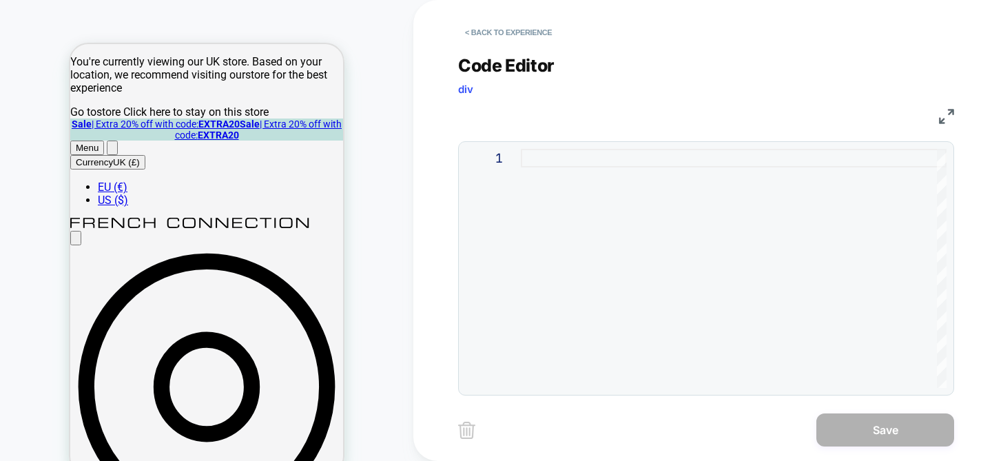
click at [0, 0] on div at bounding box center [0, 0] width 0 height 0
type textarea "* ***** *****"
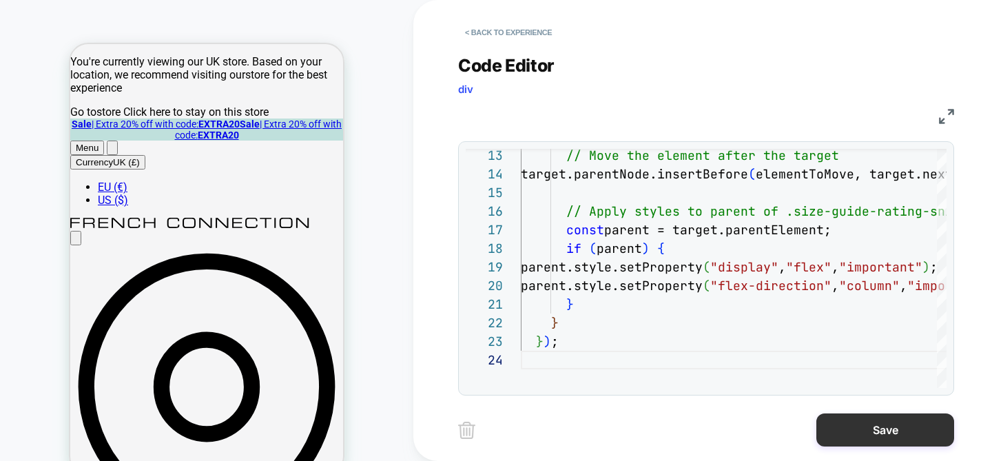
click at [0, 0] on button "Save" at bounding box center [0, 0] width 0 height 0
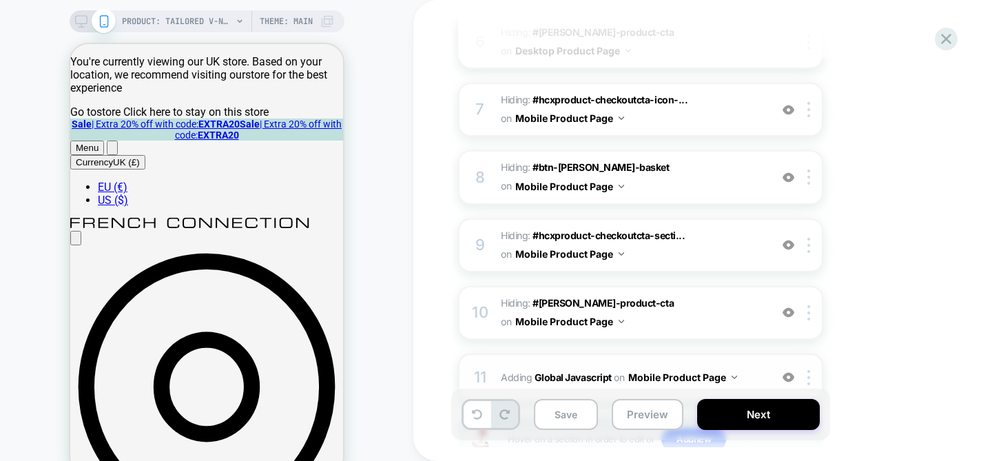
scroll to position [646, 0]
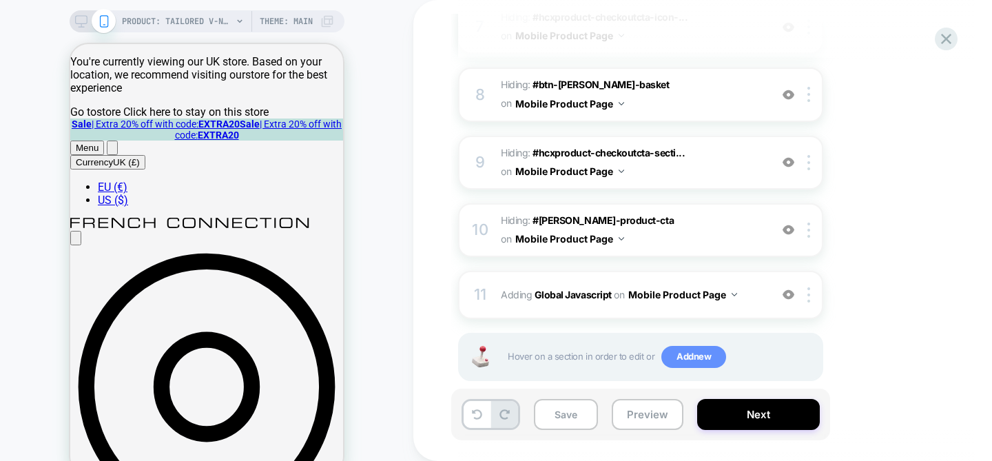
click at [691, 346] on span "Add new" at bounding box center [694, 357] width 65 height 22
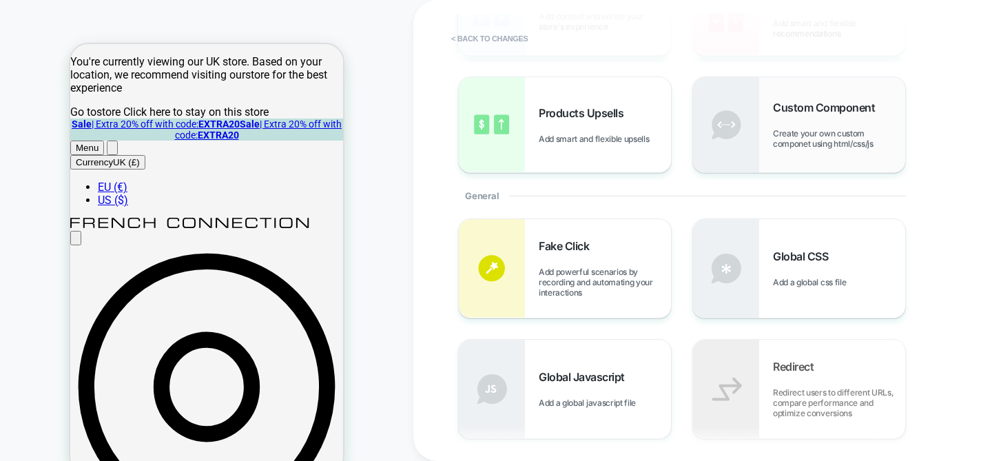
scroll to position [154, 0]
click at [782, 266] on div "Global CSS Add a global css file" at bounding box center [839, 268] width 132 height 38
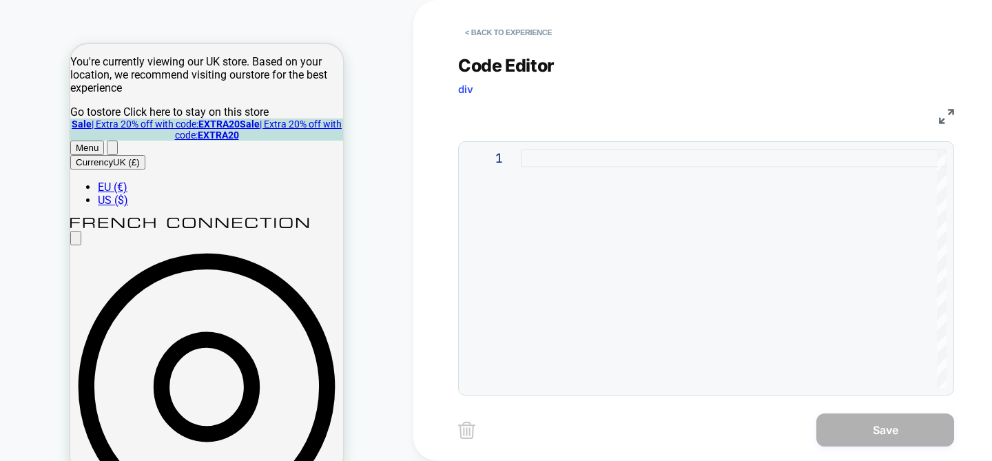
click at [672, 214] on div at bounding box center [734, 268] width 426 height 239
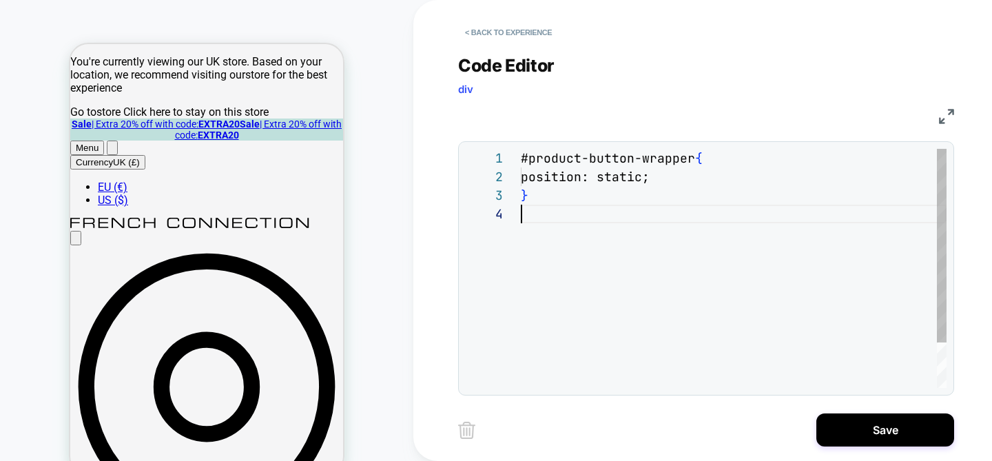
scroll to position [56, 0]
type textarea "**********"
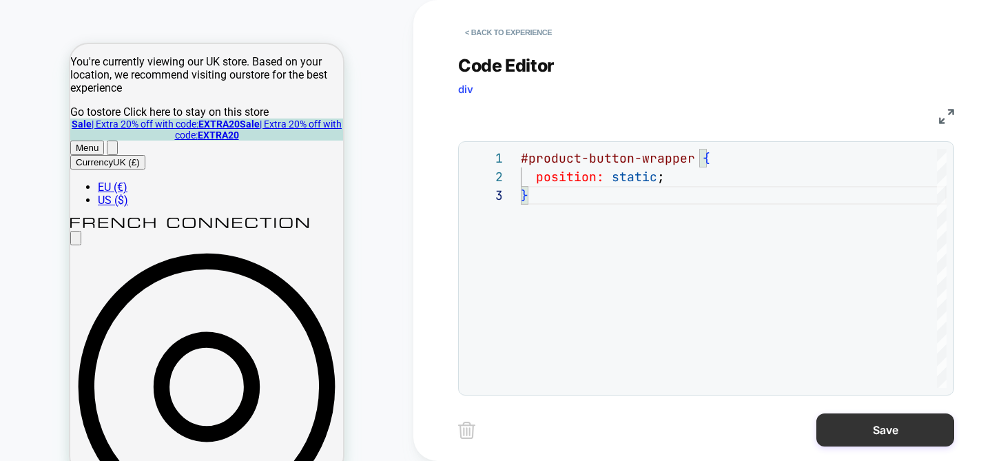
click at [877, 413] on button "Save" at bounding box center [886, 429] width 138 height 33
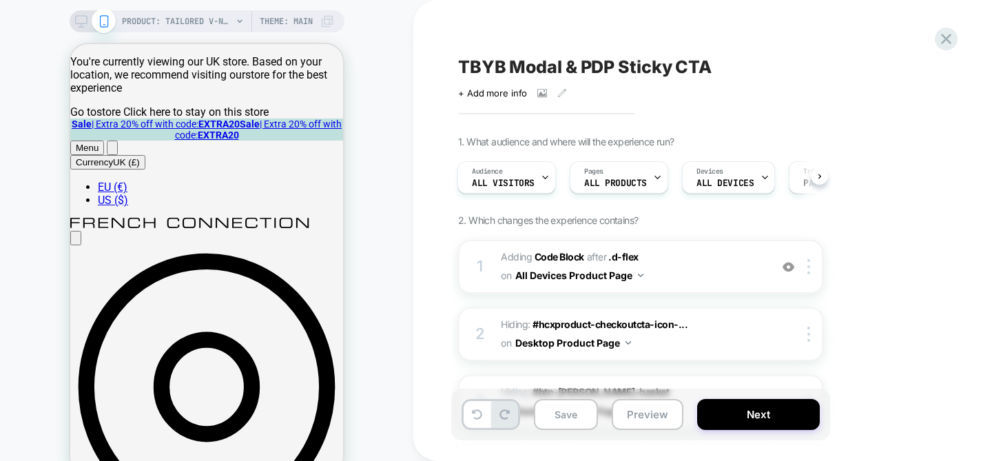
scroll to position [708, 0]
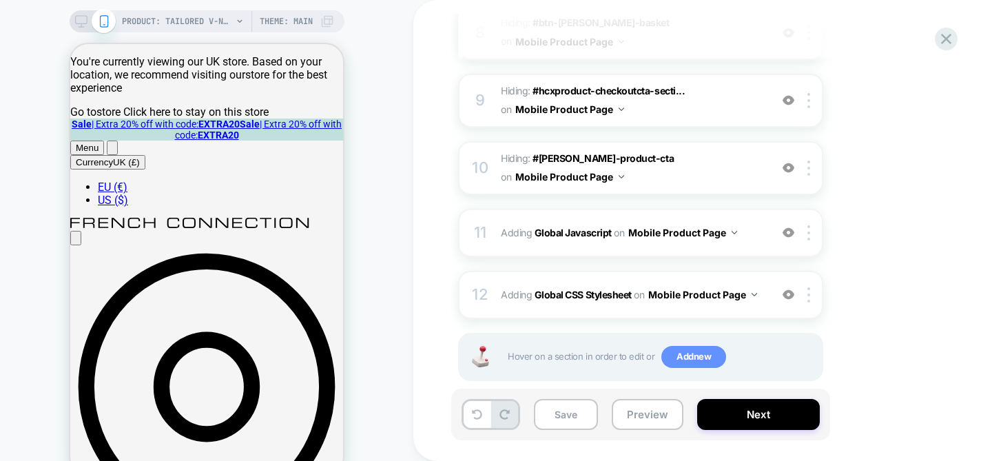
click at [682, 346] on span "Add new" at bounding box center [694, 357] width 65 height 22
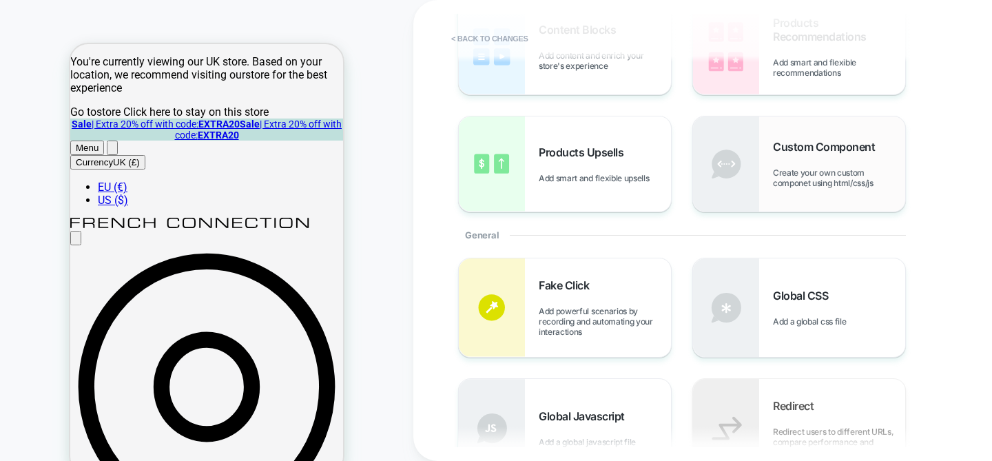
scroll to position [126, 0]
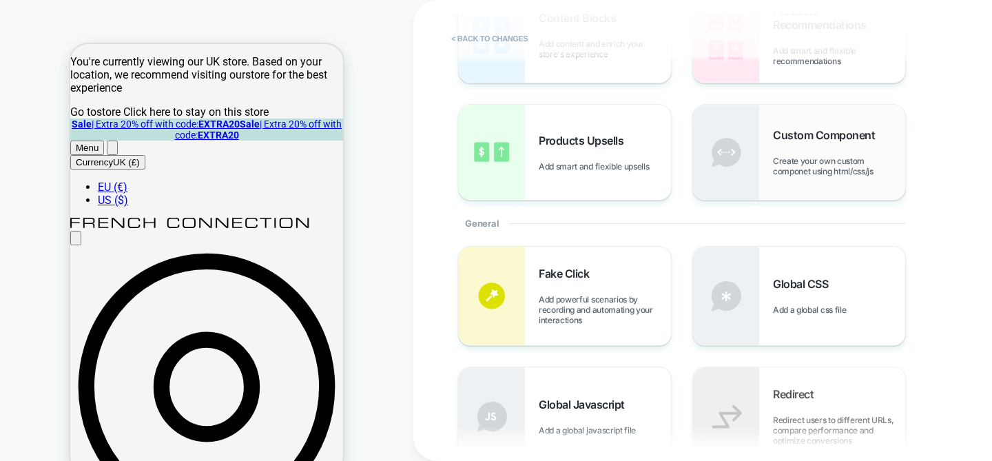
click at [826, 147] on div "Custom Component Create your own custom componet using html/css/js" at bounding box center [839, 152] width 132 height 48
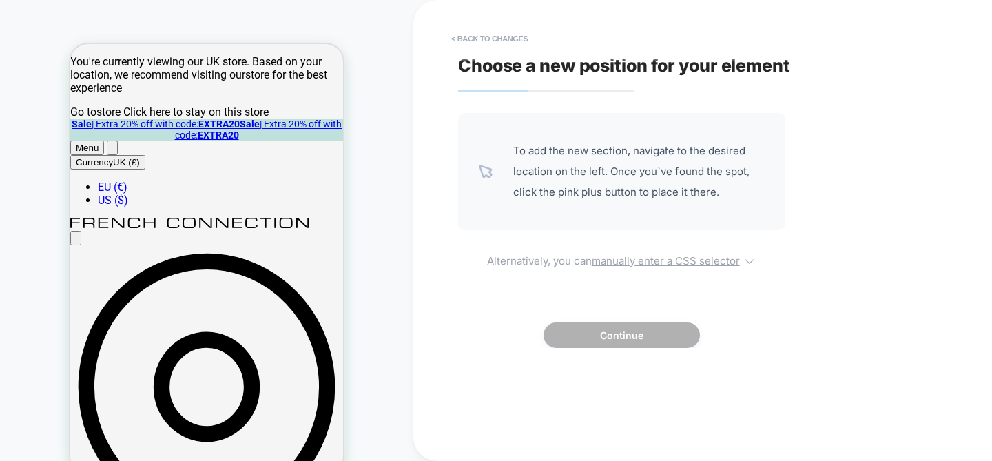
click at [671, 264] on u "manually enter a CSS selector" at bounding box center [666, 260] width 148 height 13
select select "*******"
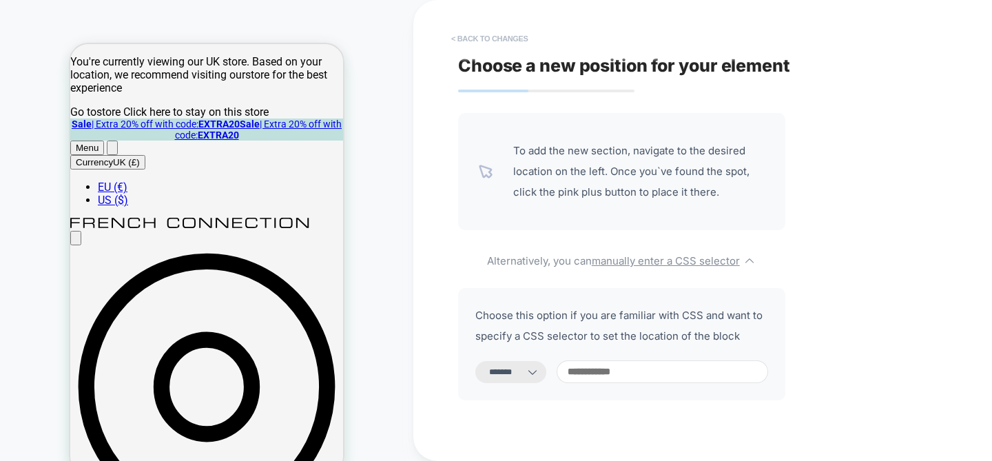
click at [474, 40] on button "< Back to changes" at bounding box center [490, 39] width 91 height 22
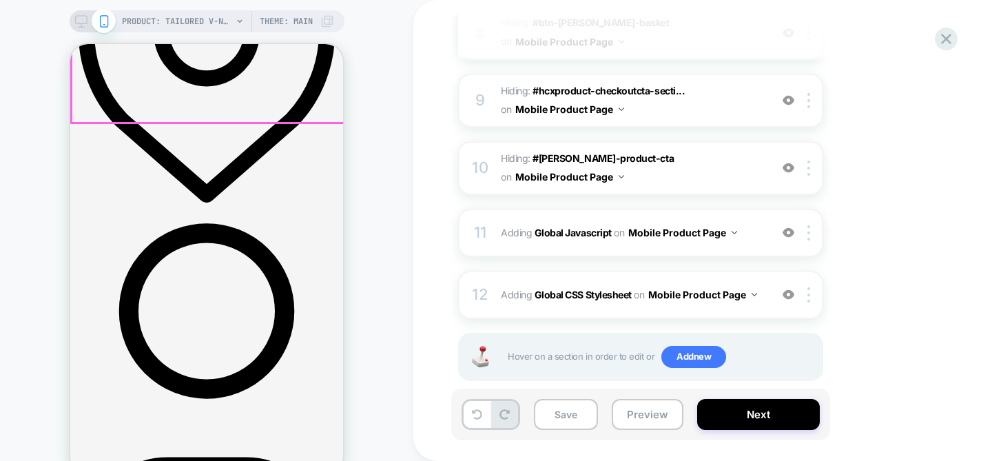
scroll to position [368, 0]
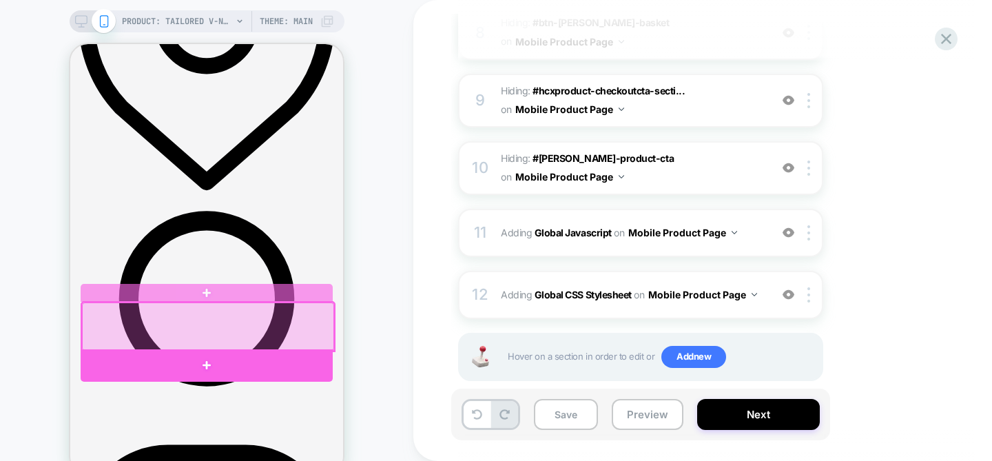
click at [231, 352] on div at bounding box center [207, 365] width 252 height 32
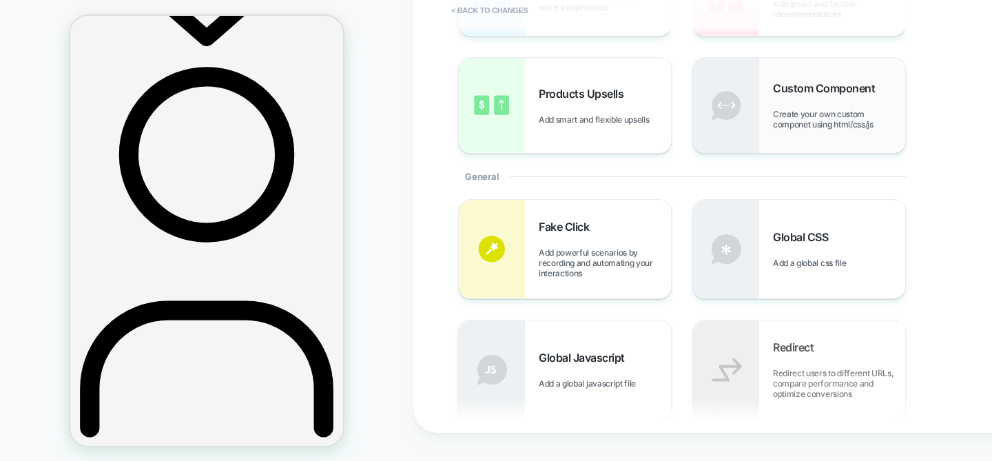
scroll to position [134, 0]
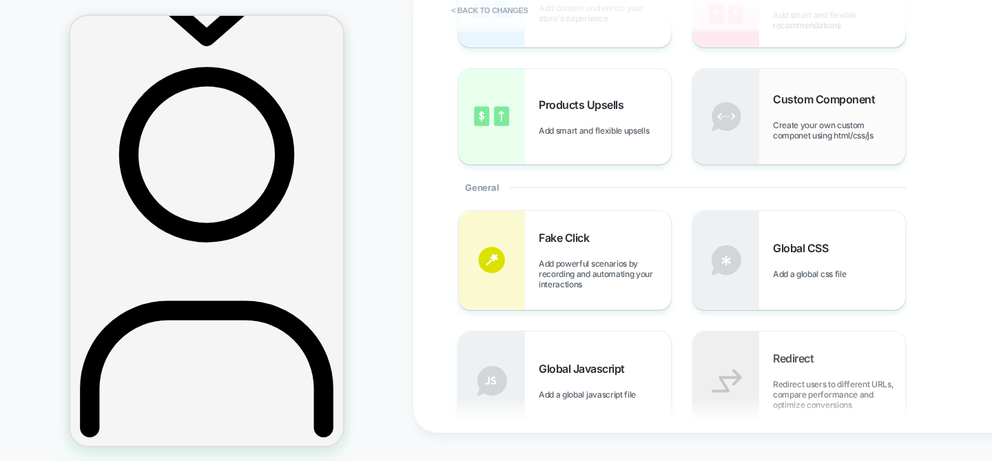
click at [855, 133] on span "Create your own custom componet using html/css/js" at bounding box center [839, 130] width 132 height 21
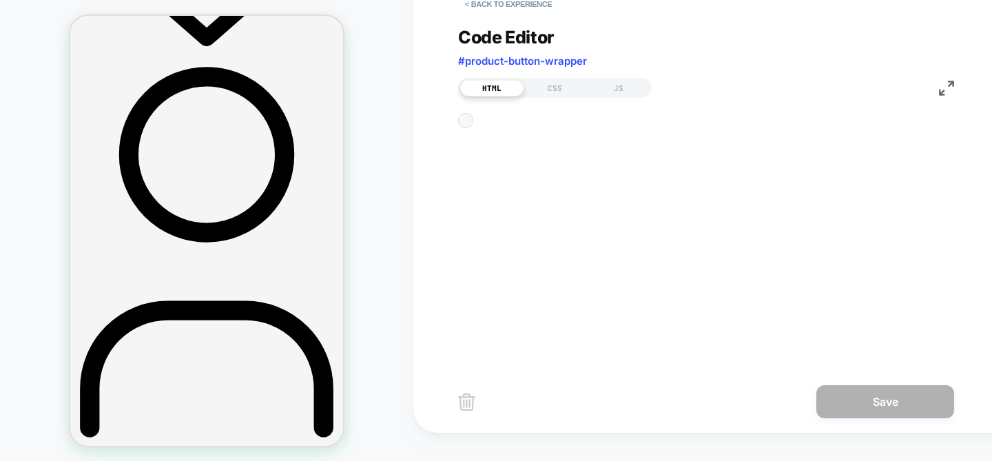
scroll to position [489, 0]
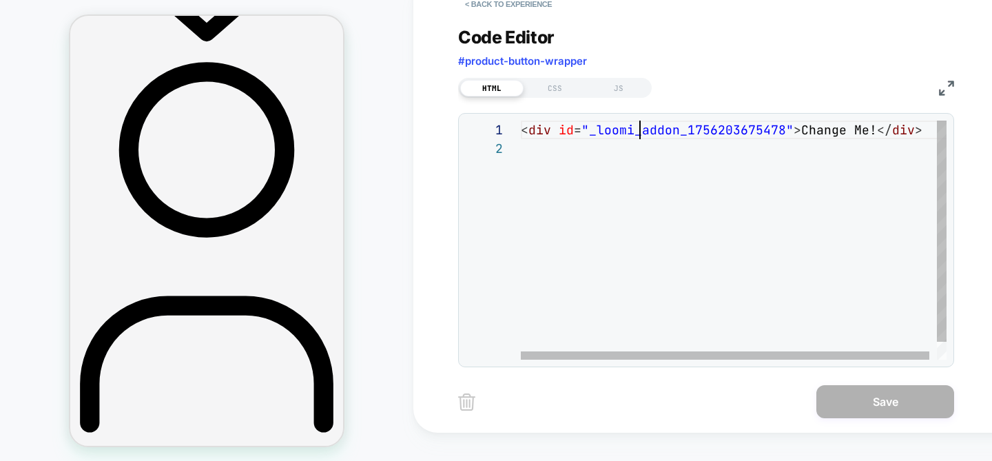
click at [644, 138] on div "< div id = "_loomi_addon_1756203675478" > Change Me! </ div >" at bounding box center [737, 250] width 433 height 258
click at [727, 129] on div "< div id = "_loomi_addon_1756203675478" > Change Me! </ div >" at bounding box center [737, 250] width 433 height 258
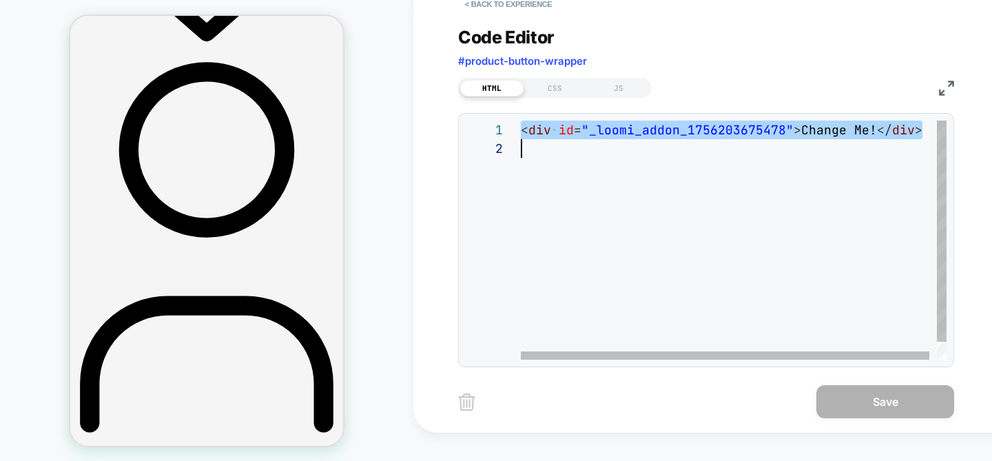
click at [727, 129] on div "< div id = "_loomi_addon_1756203675478" > Change Me! </ div >" at bounding box center [737, 250] width 433 height 258
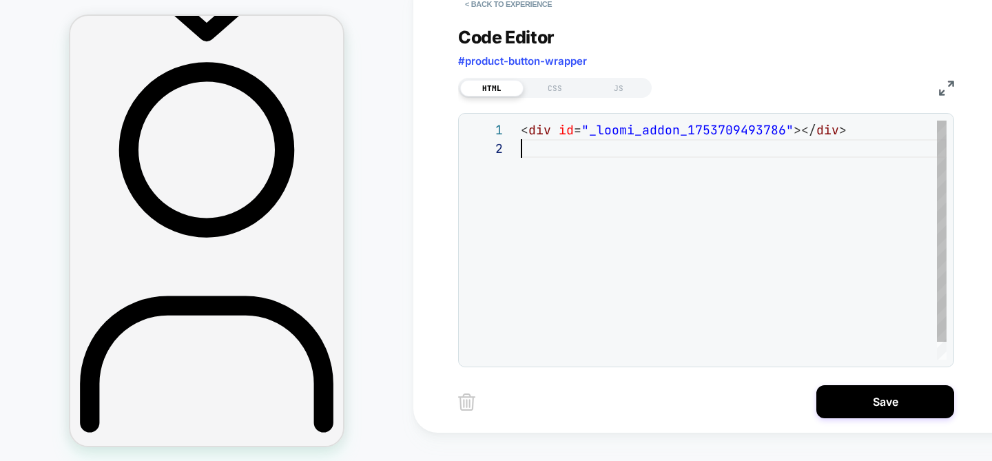
scroll to position [0, 312]
drag, startPoint x: 859, startPoint y: 390, endPoint x: 846, endPoint y: 235, distance: 155.7
click at [846, 235] on div "**********" at bounding box center [716, 202] width 517 height 461
click at [847, 184] on div "< div id = "_loomi_addon_1753709493786" > < / div" at bounding box center [734, 240] width 426 height 239
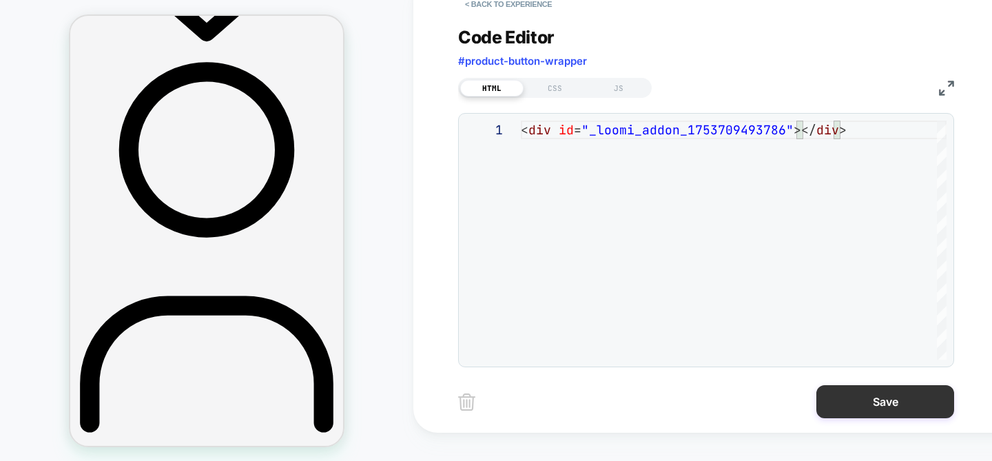
type textarea "**********"
click at [915, 386] on button "Save" at bounding box center [886, 401] width 138 height 33
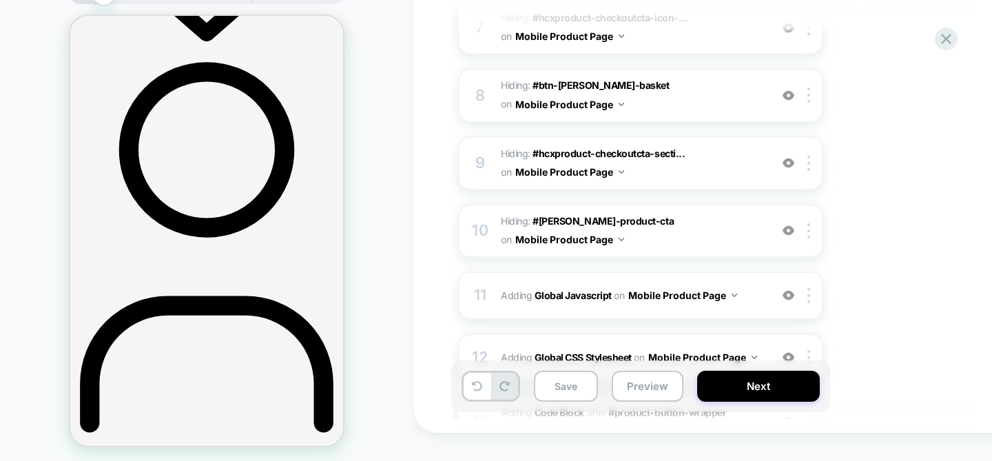
scroll to position [776, 0]
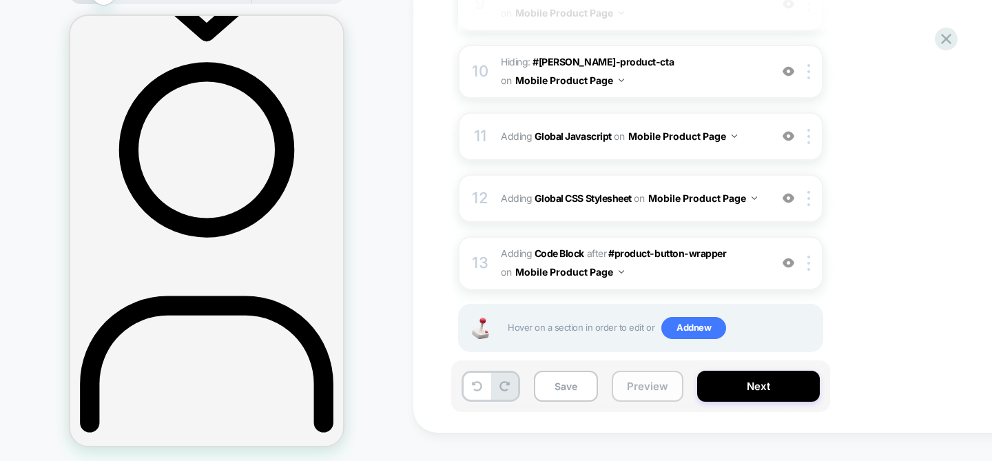
click at [653, 389] on button "Preview" at bounding box center [648, 386] width 72 height 31
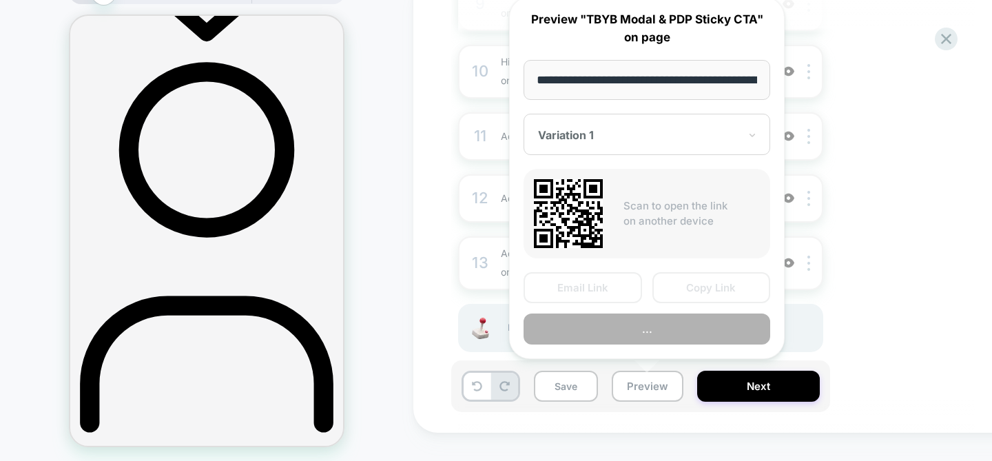
scroll to position [0, 396]
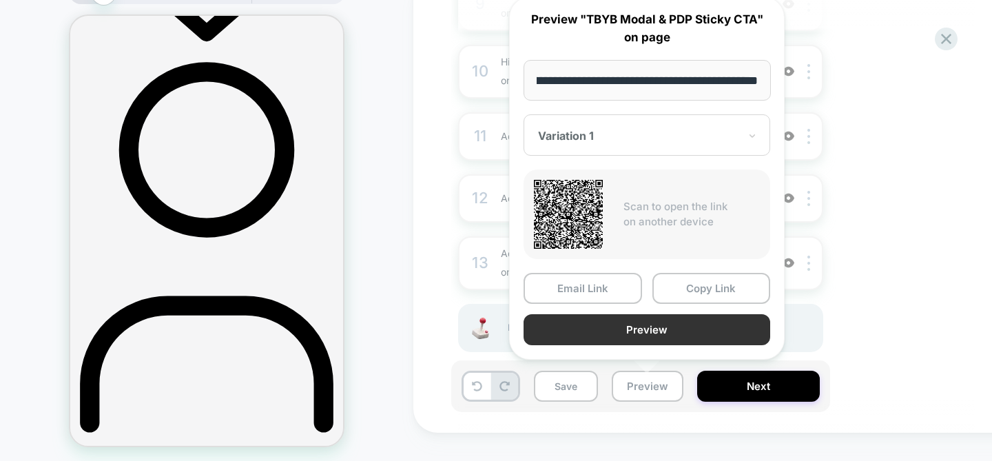
click at [682, 323] on button "Preview" at bounding box center [647, 329] width 247 height 31
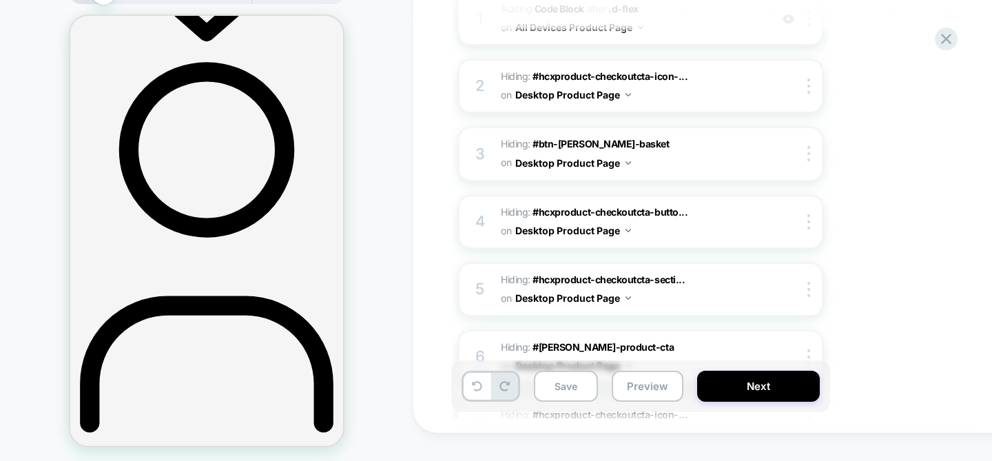
scroll to position [0, 0]
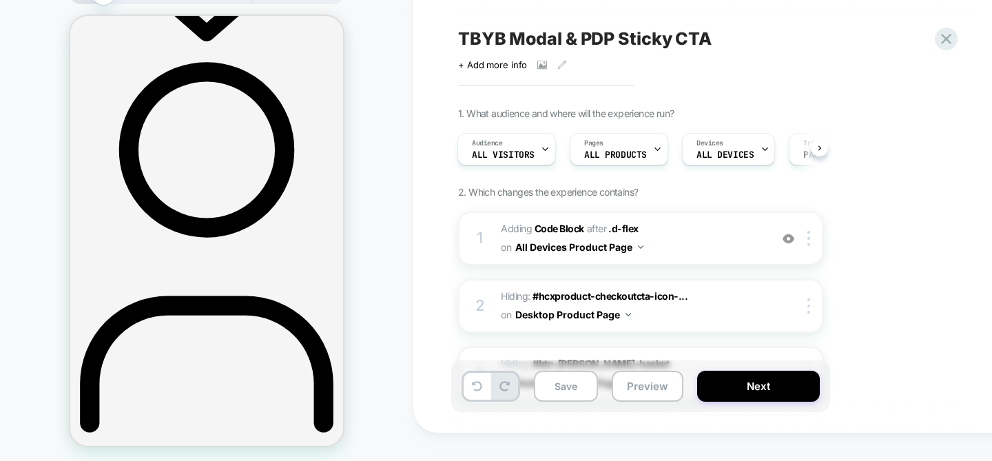
click at [931, 45] on div "TBYB Modal & PDP Sticky CTA" at bounding box center [709, 38] width 503 height 21
click at [942, 38] on icon at bounding box center [946, 39] width 19 height 19
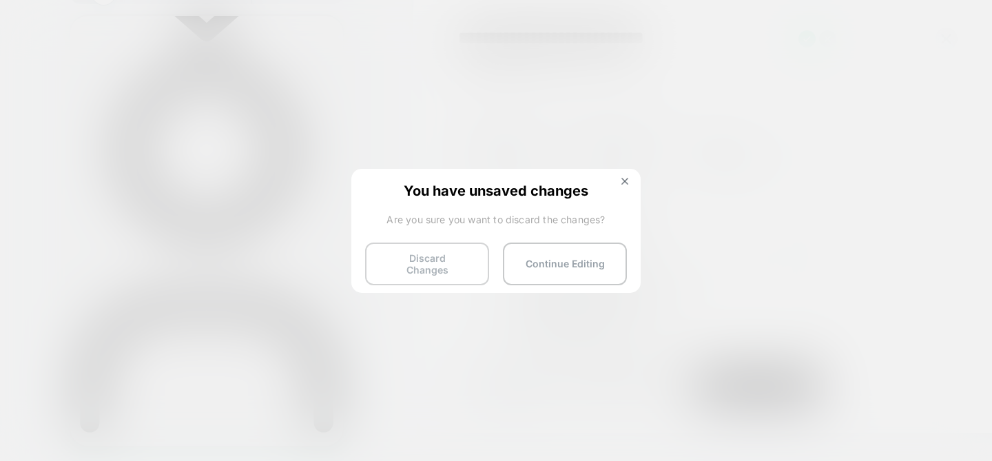
click at [425, 258] on button "Discard Changes" at bounding box center [427, 264] width 124 height 43
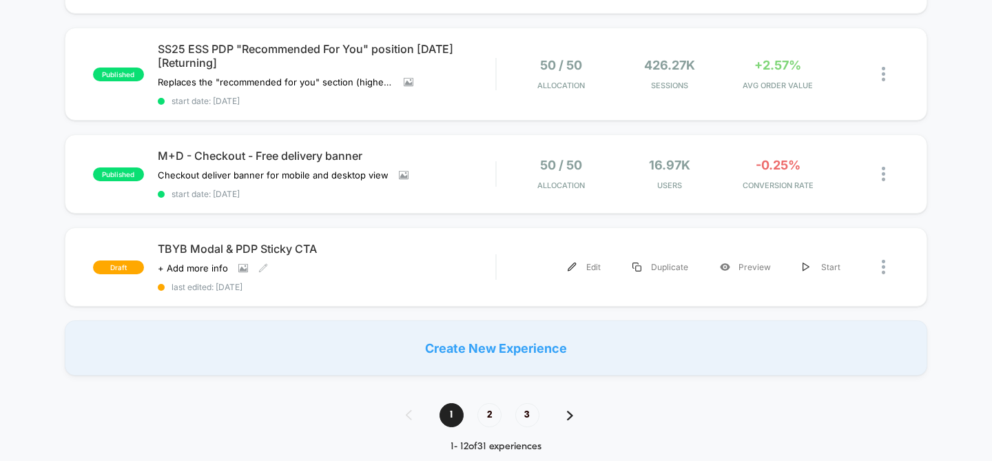
scroll to position [981, 0]
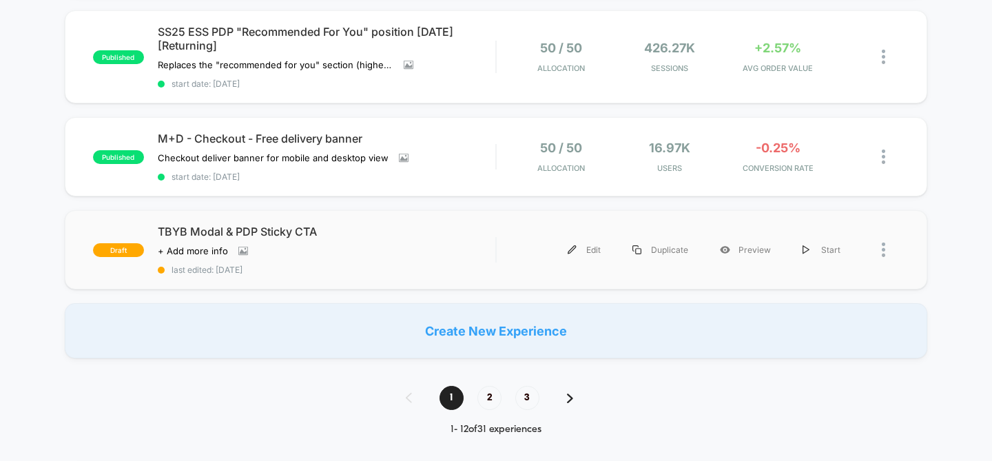
click at [888, 243] on div at bounding box center [890, 249] width 17 height 31
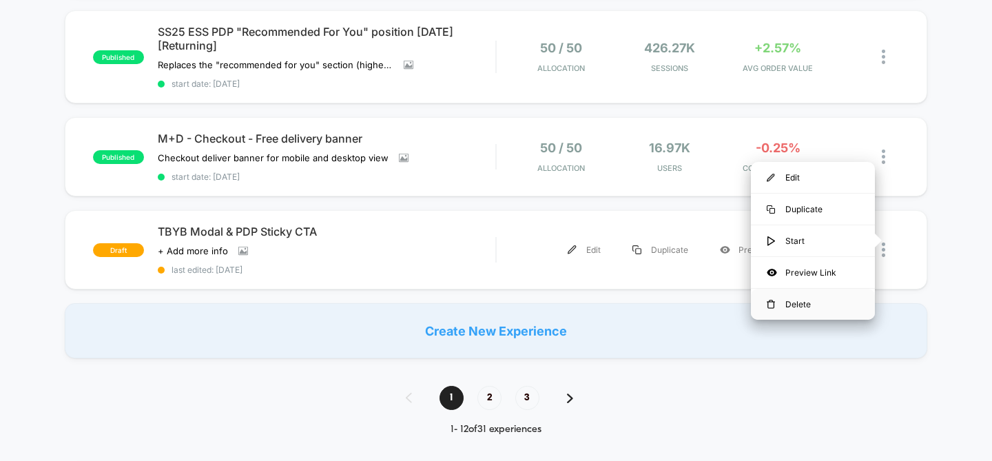
click at [795, 306] on div "Delete" at bounding box center [813, 304] width 124 height 31
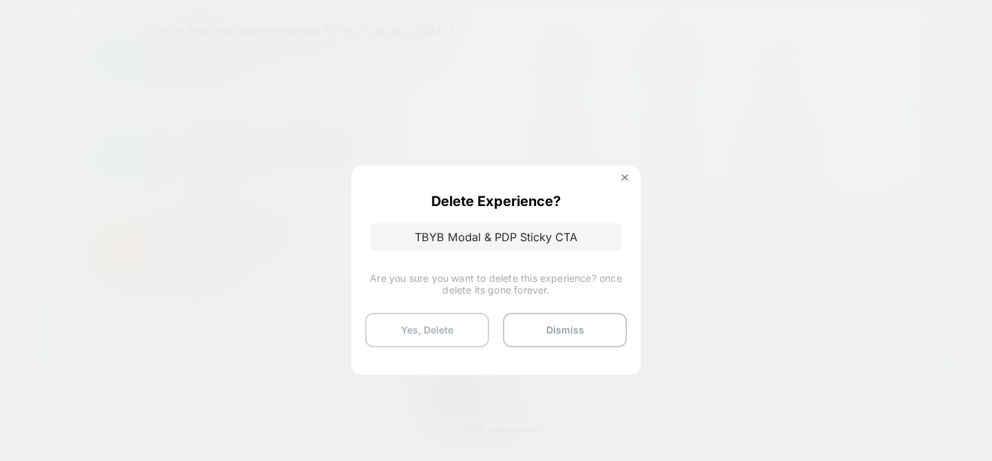
click at [450, 338] on button "Yes, Delete" at bounding box center [427, 330] width 124 height 34
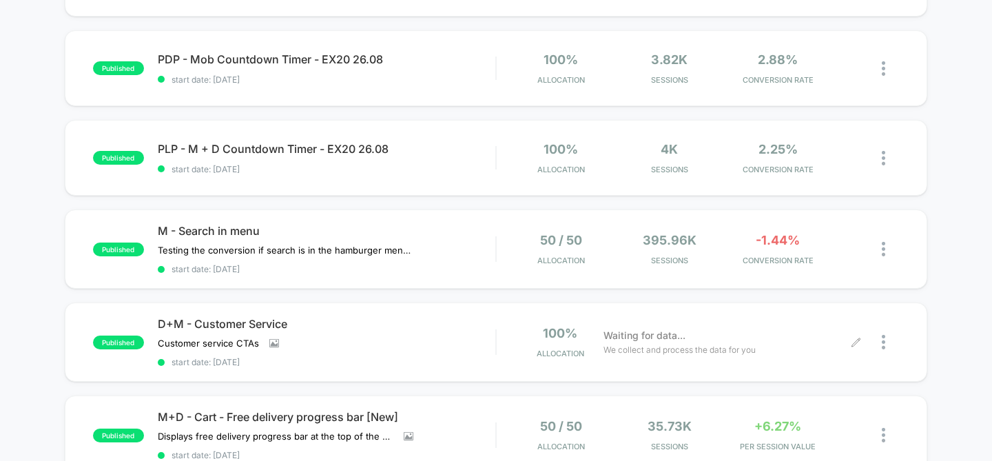
scroll to position [0, 0]
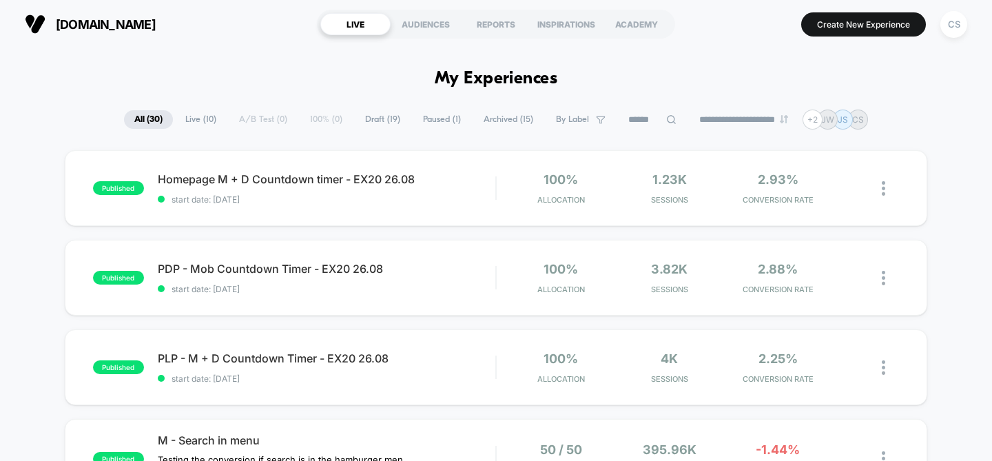
click at [203, 120] on span "Live ( 10 )" at bounding box center [201, 119] width 52 height 19
click at [152, 122] on span "All ( 30 )" at bounding box center [148, 119] width 49 height 19
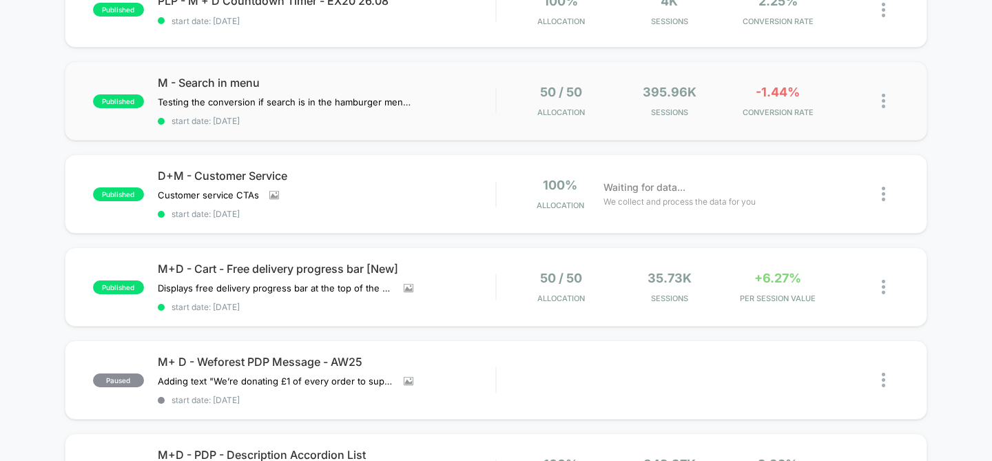
scroll to position [765, 0]
